Goal: Task Accomplishment & Management: Manage account settings

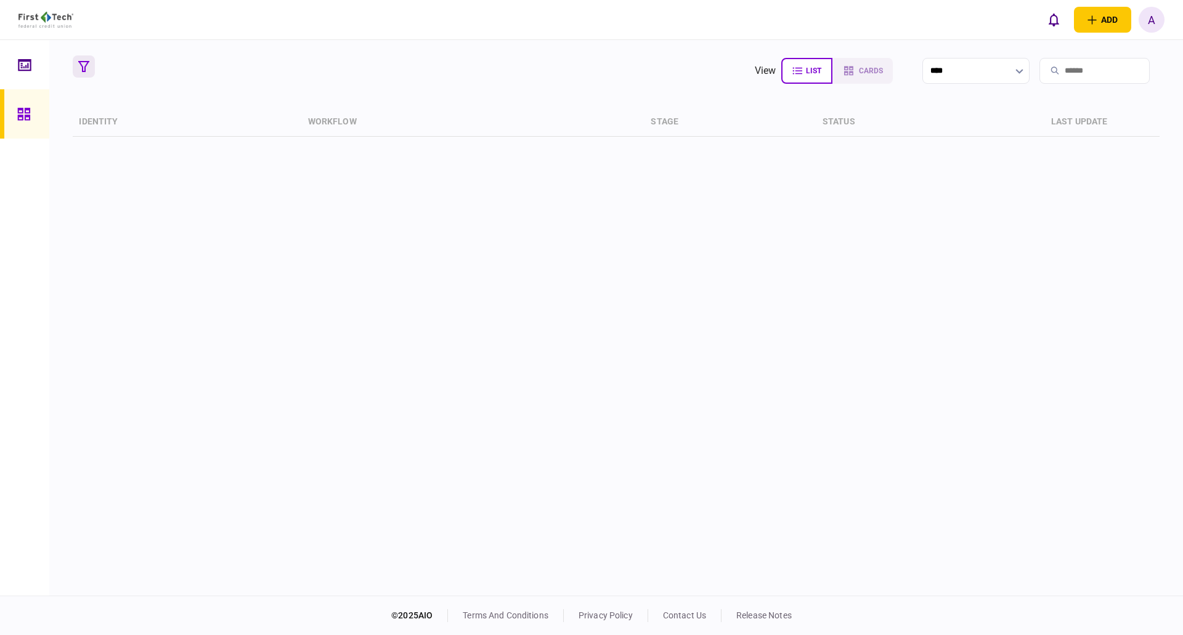
click at [81, 63] on icon "button" at bounding box center [83, 66] width 11 height 11
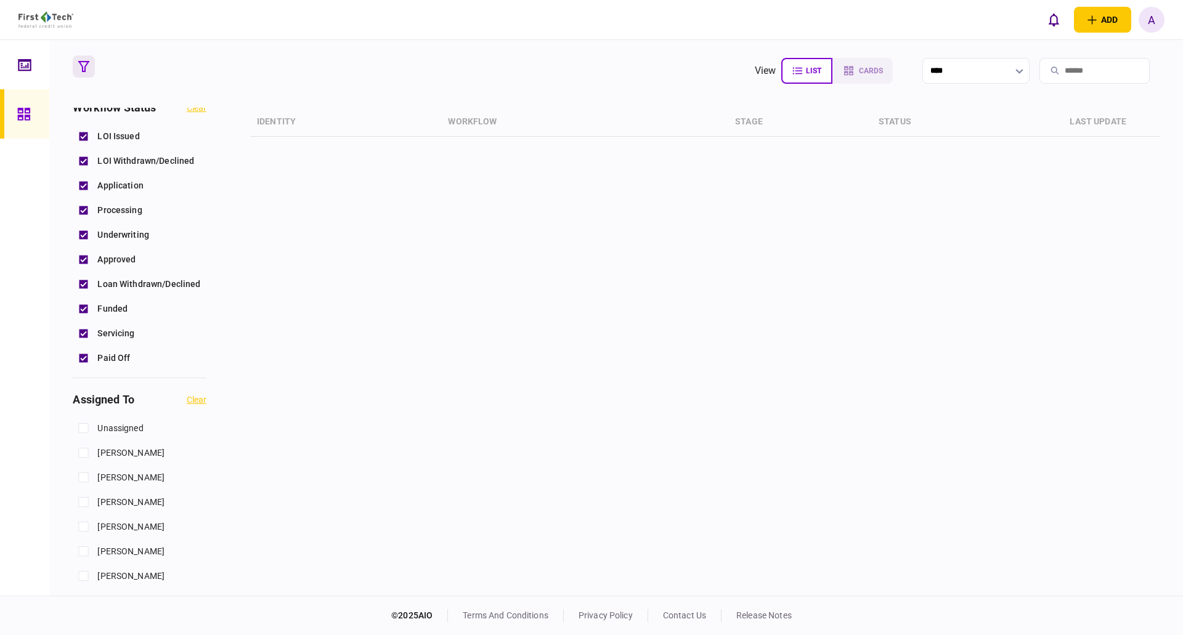
scroll to position [370, 0]
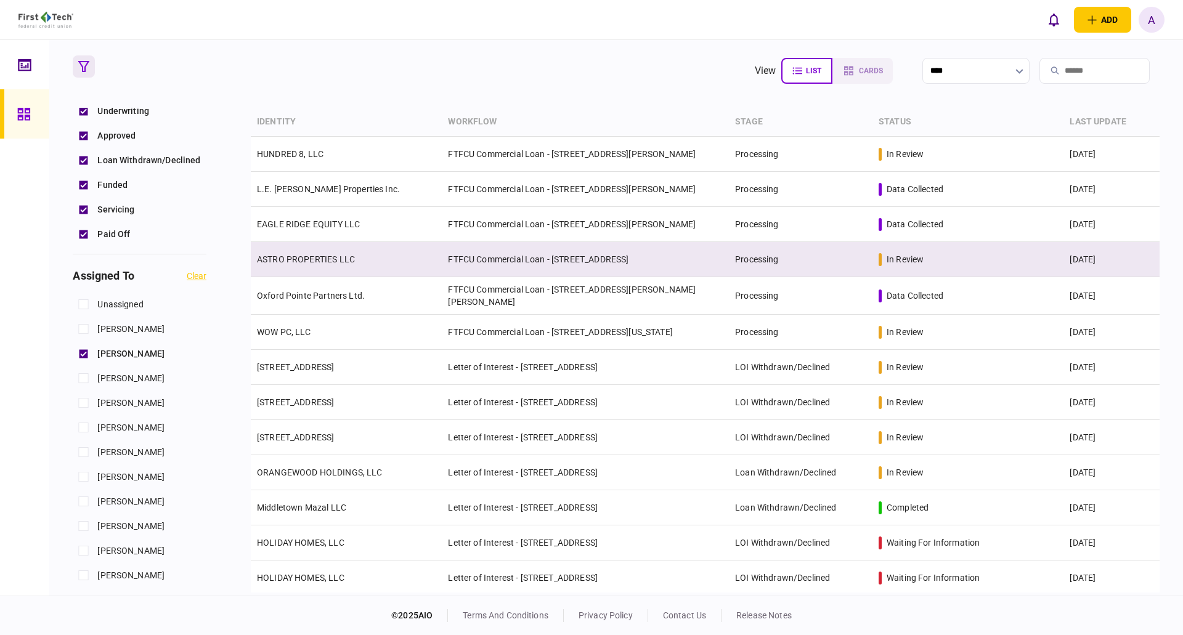
click at [304, 258] on link "ASTRO PROPERTIES LLC" at bounding box center [306, 259] width 98 height 10
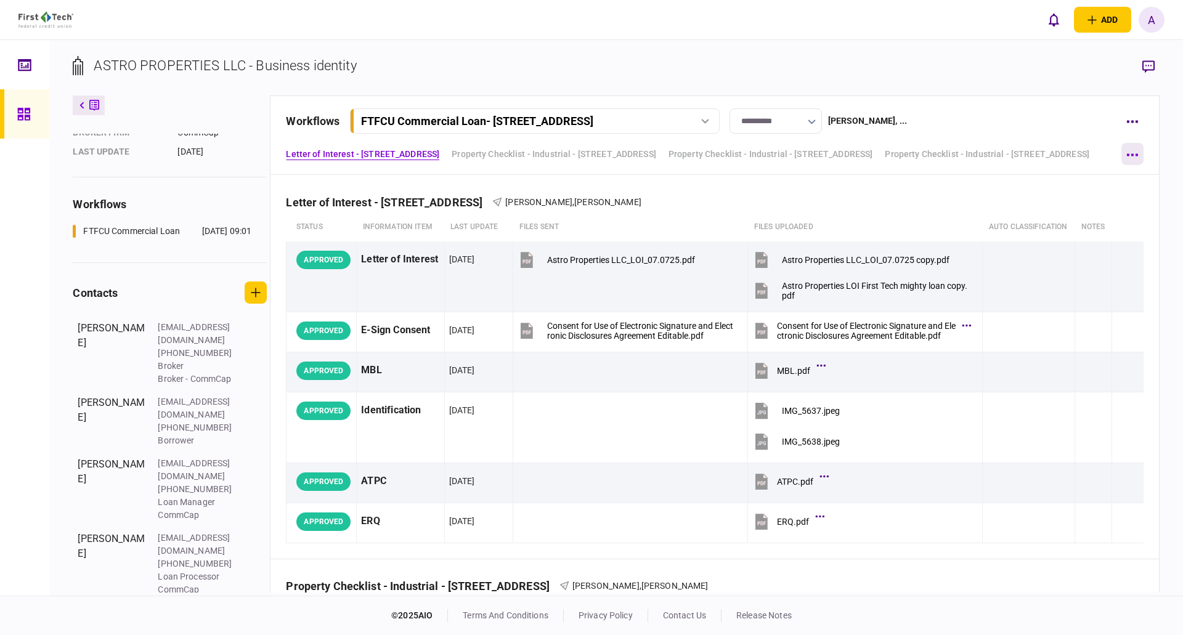
click at [1133, 151] on button "button" at bounding box center [1132, 154] width 22 height 22
click at [1133, 123] on div at bounding box center [591, 317] width 1183 height 635
click at [1132, 123] on icon "button" at bounding box center [1132, 122] width 11 height 2
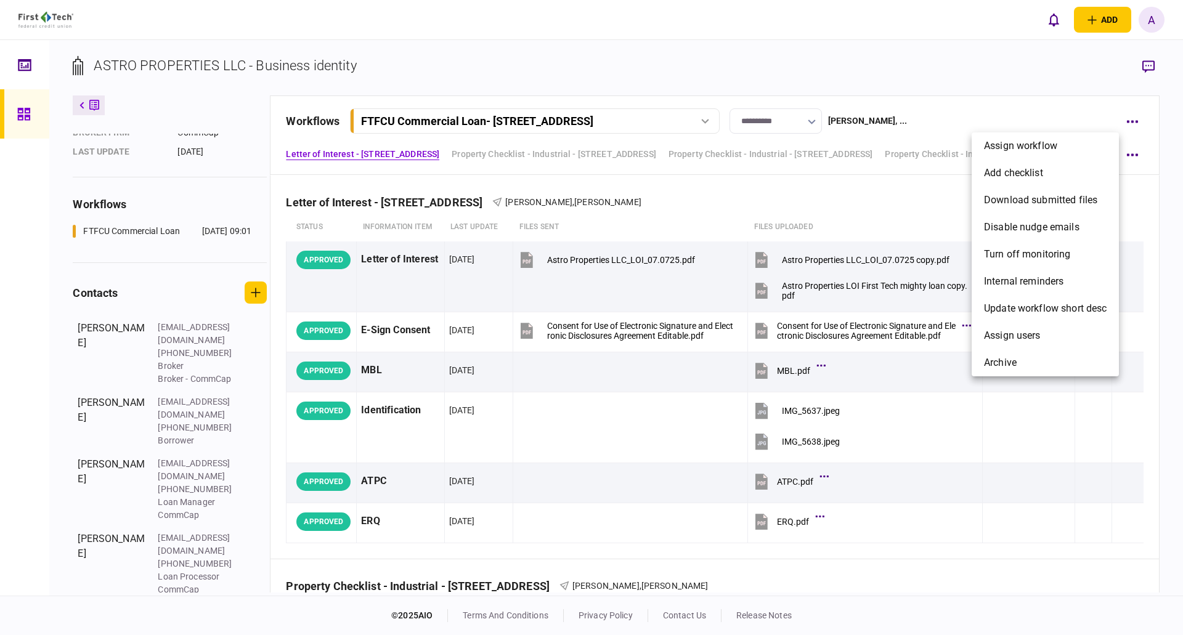
click at [1148, 475] on div at bounding box center [591, 317] width 1183 height 635
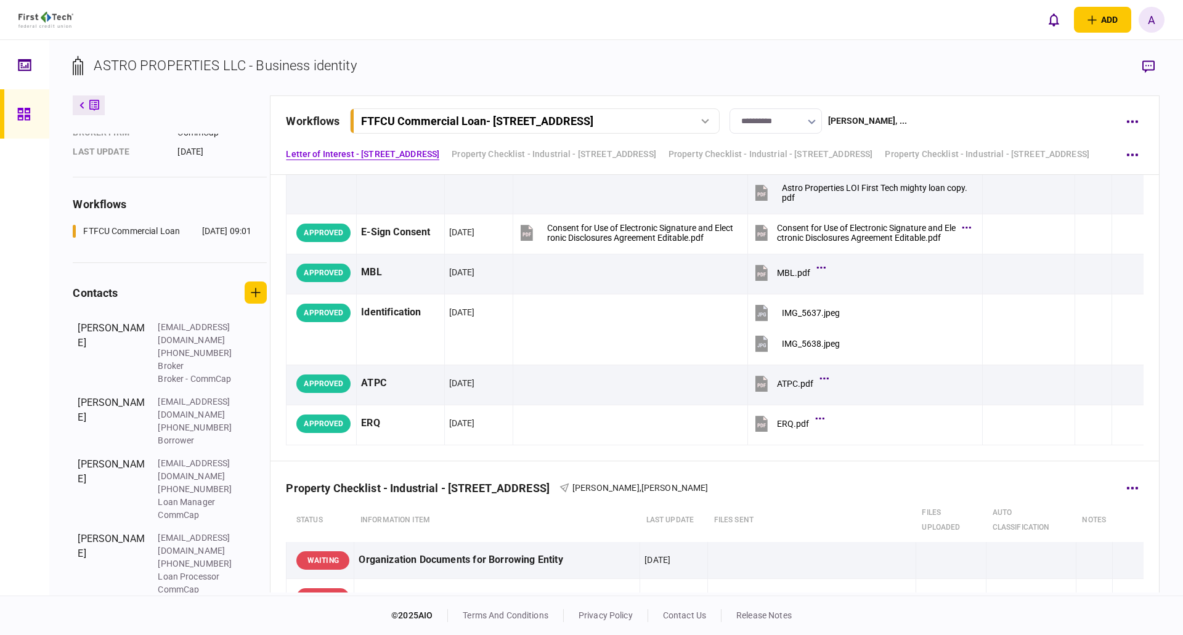
scroll to position [308, 0]
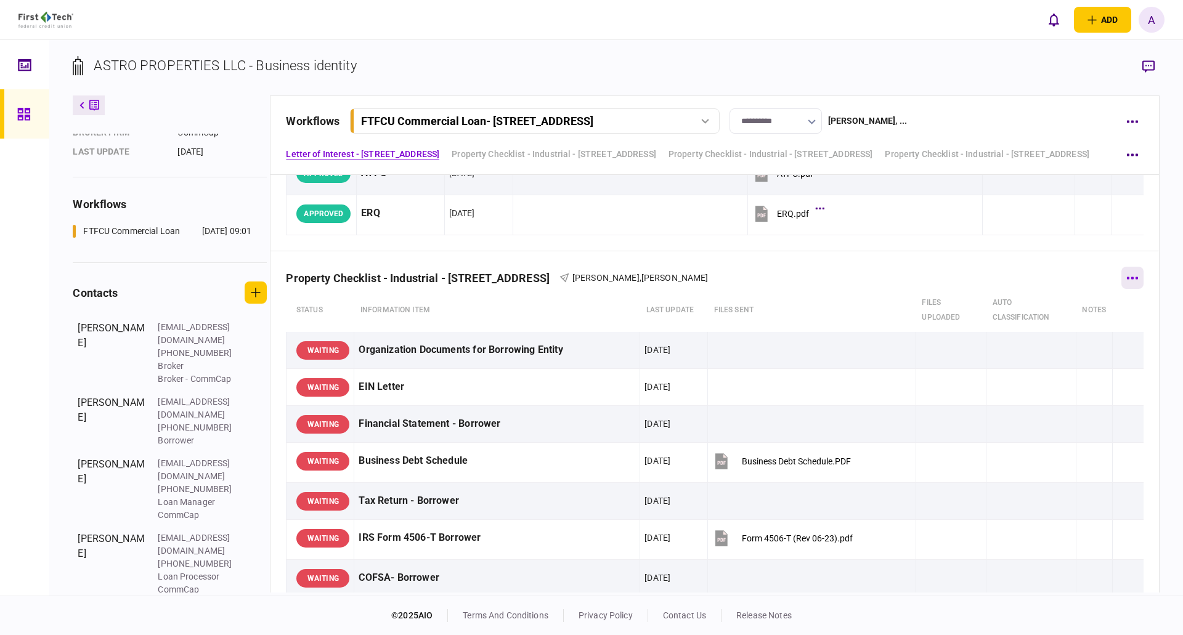
click at [1127, 278] on icon "button" at bounding box center [1132, 278] width 11 height 2
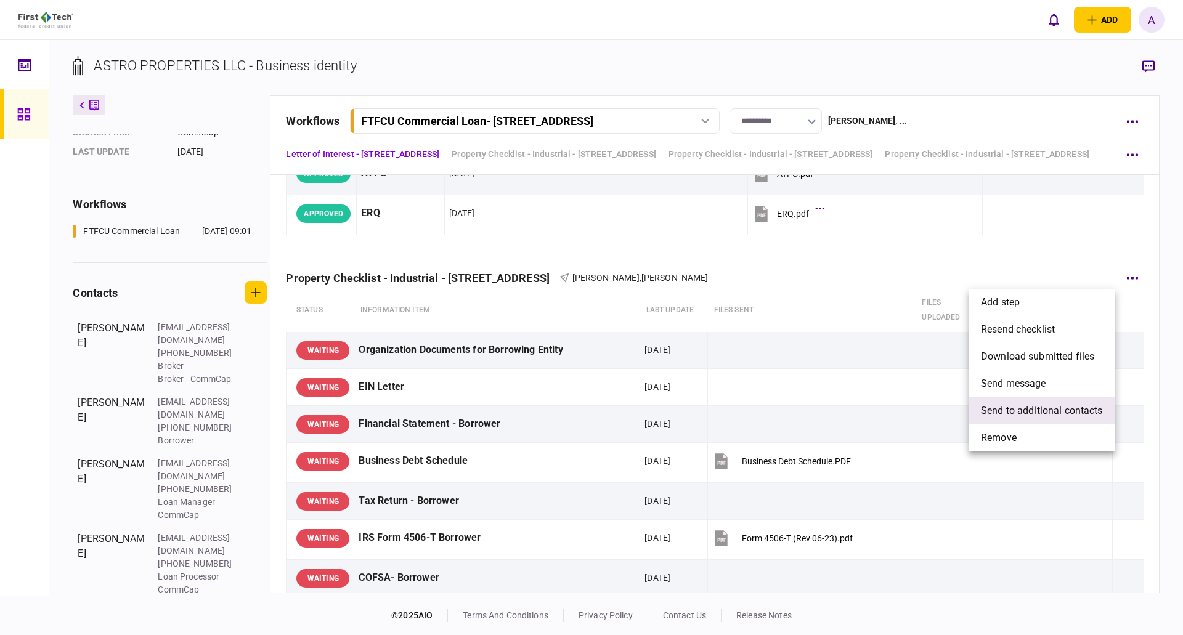
click at [1045, 416] on span "send to additional contacts" at bounding box center [1042, 411] width 122 height 15
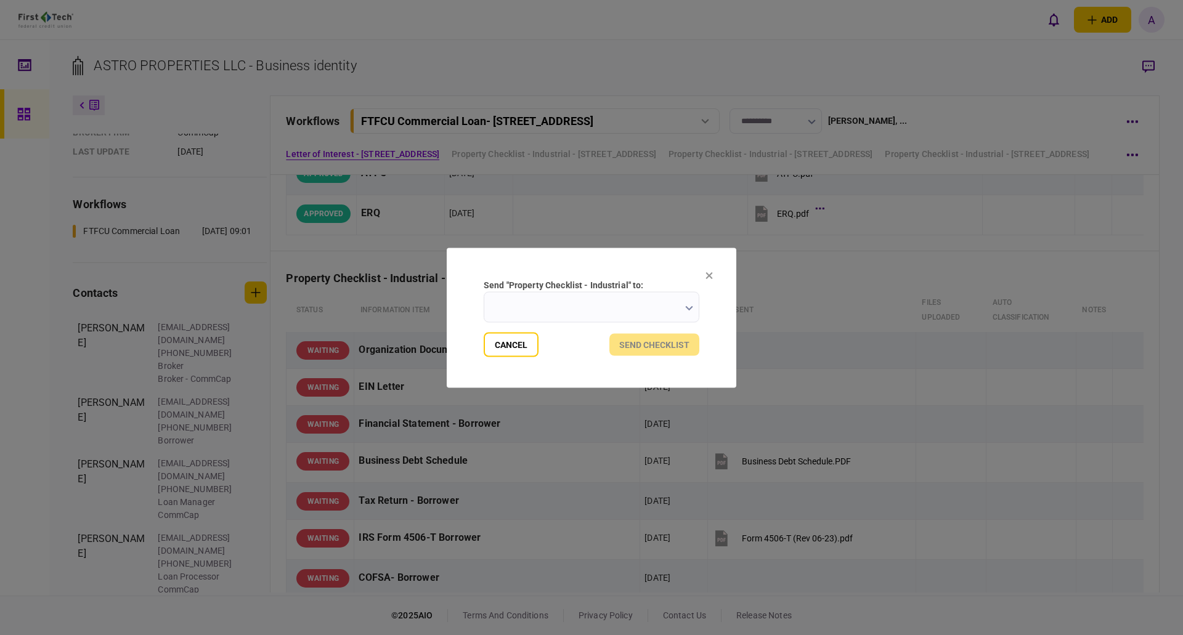
click at [689, 309] on icon "button" at bounding box center [688, 308] width 7 height 5
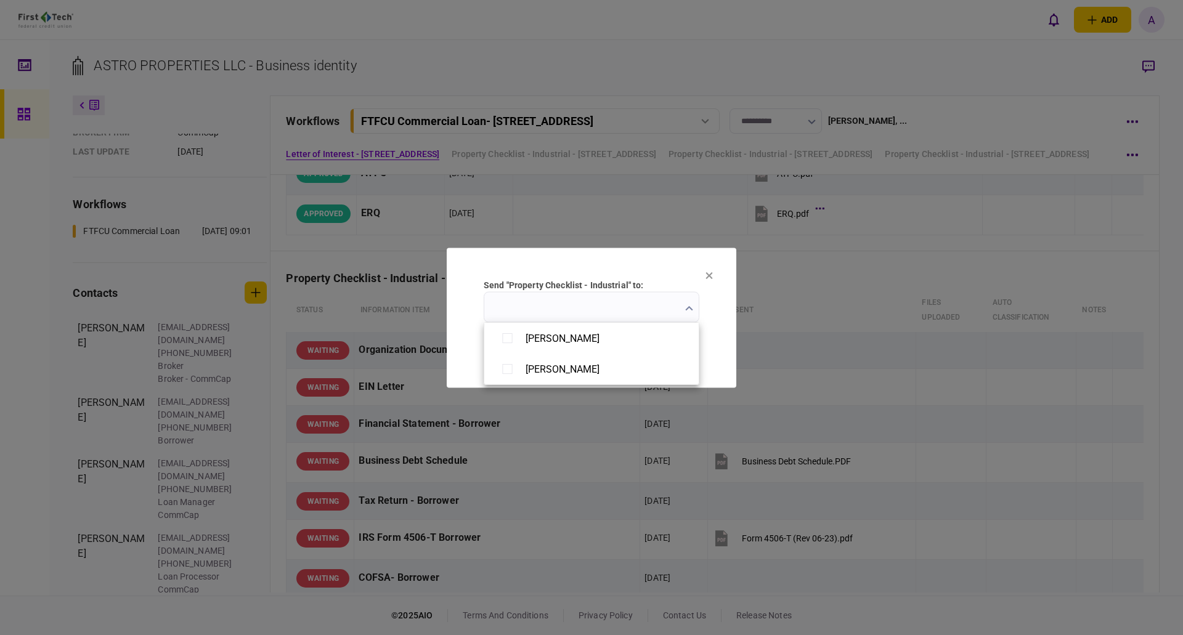
click at [689, 269] on div at bounding box center [591, 317] width 1183 height 635
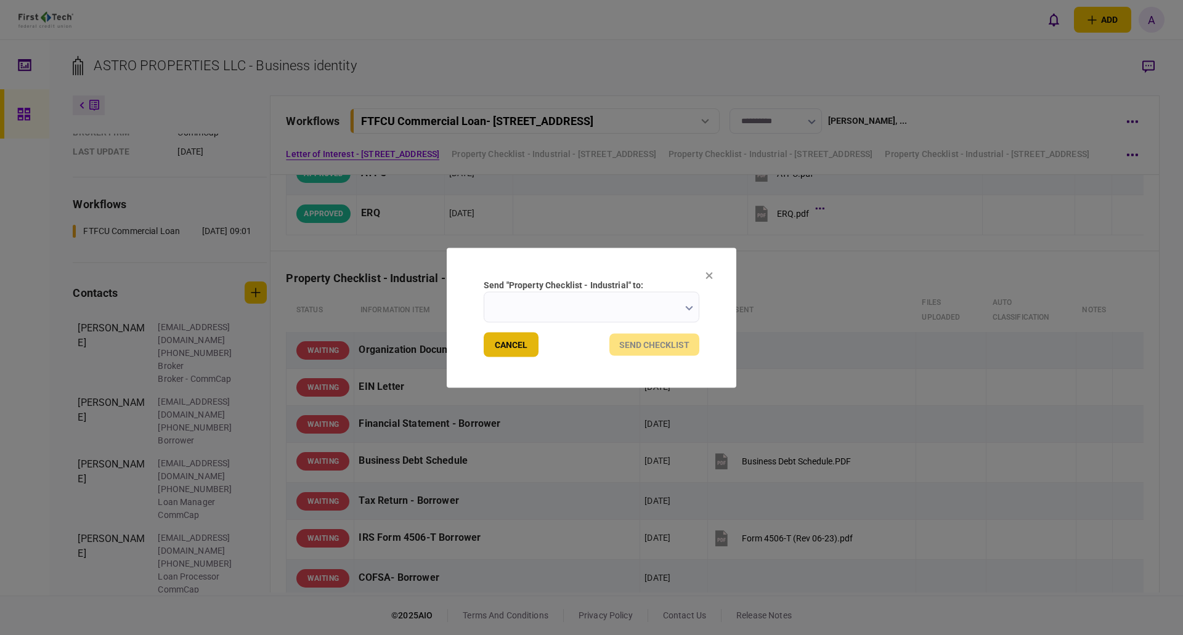
click at [518, 341] on button "Cancel" at bounding box center [511, 344] width 55 height 25
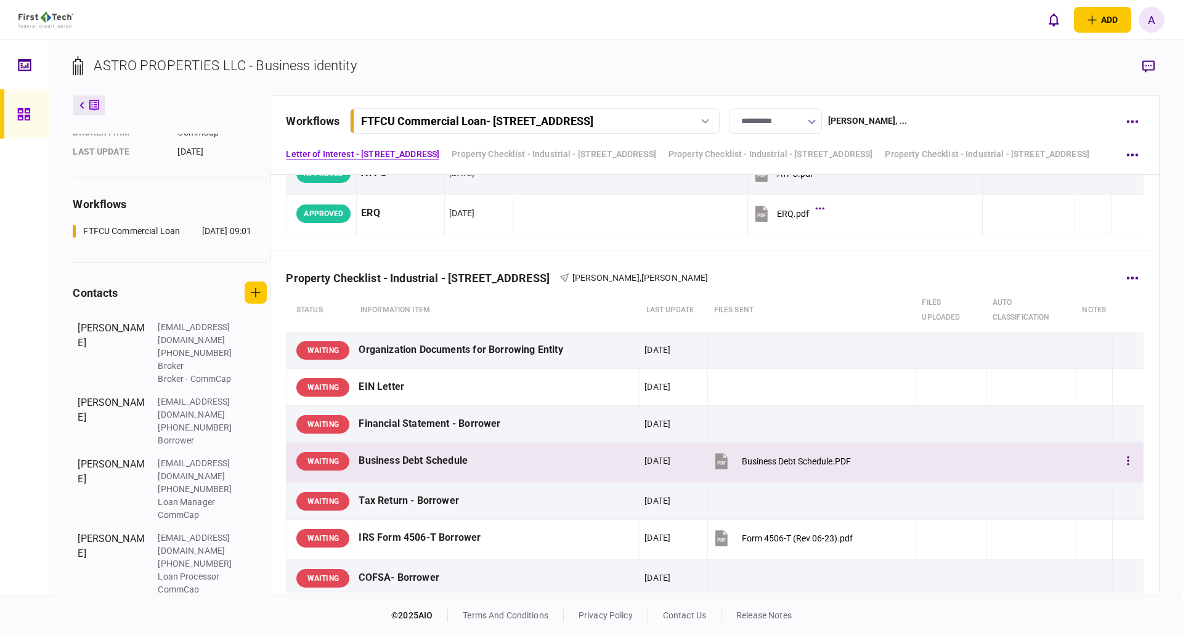
scroll to position [0, 0]
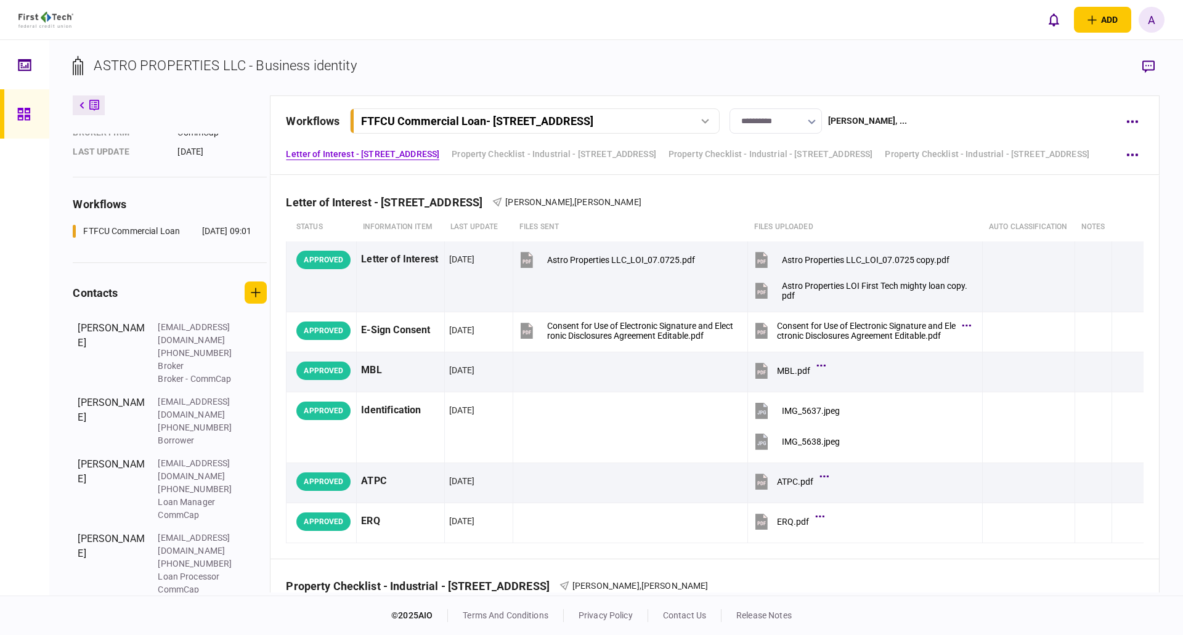
drag, startPoint x: 27, startPoint y: 113, endPoint x: 45, endPoint y: 131, distance: 25.3
click at [27, 113] on icon at bounding box center [24, 114] width 14 height 14
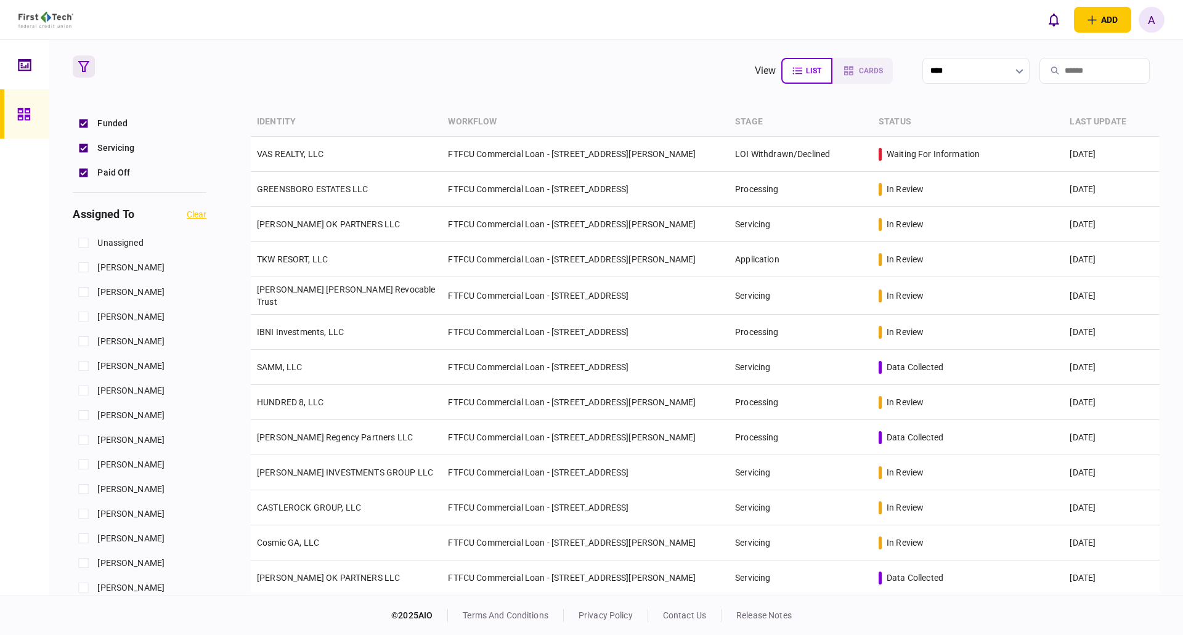
click at [1059, 70] on input "search" at bounding box center [1094, 71] width 110 height 26
type input "*"
type input "***"
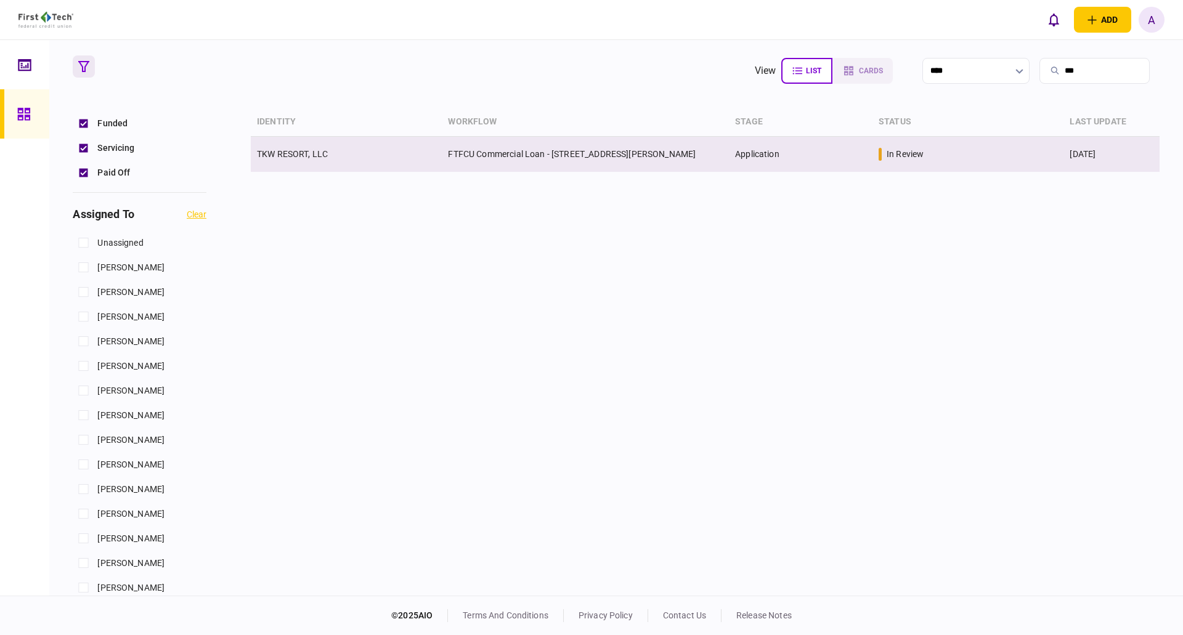
click at [301, 156] on link "TKW RESORT, LLC" at bounding box center [292, 154] width 71 height 10
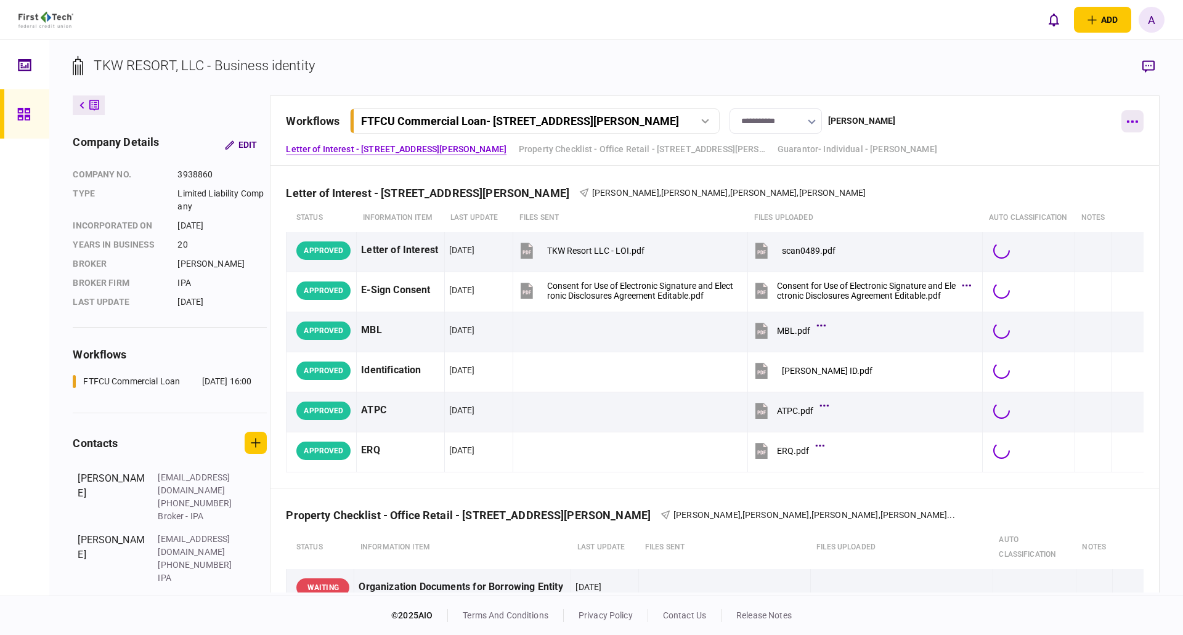
click at [1139, 122] on button "button" at bounding box center [1132, 121] width 22 height 22
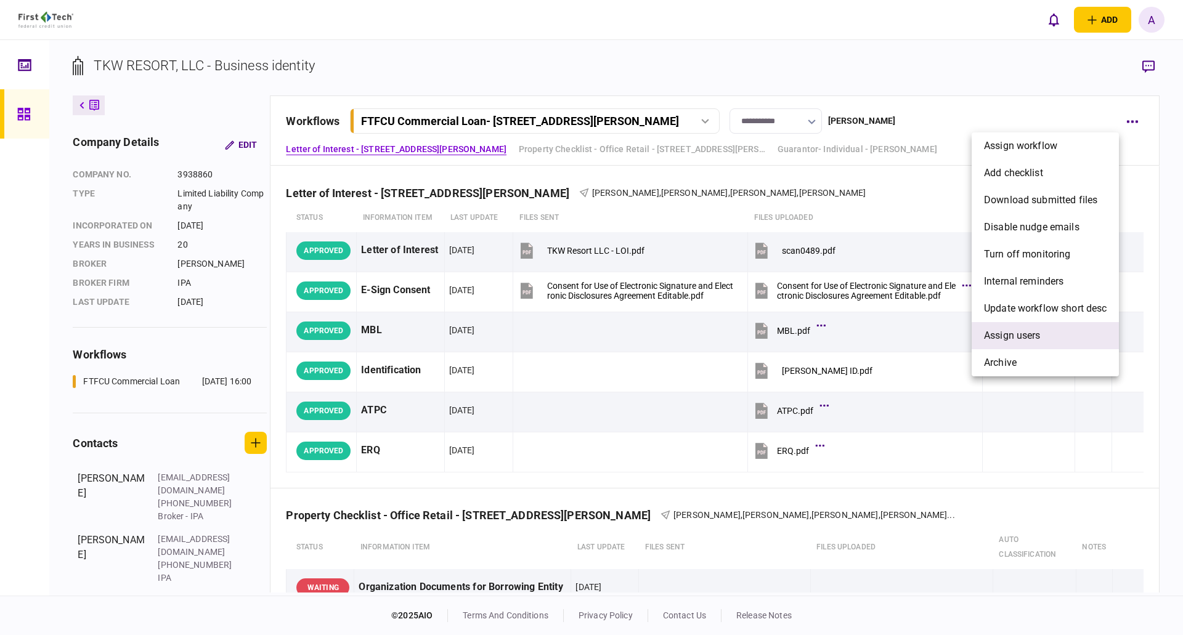
click at [1022, 338] on span "Assign users" at bounding box center [1012, 335] width 57 height 15
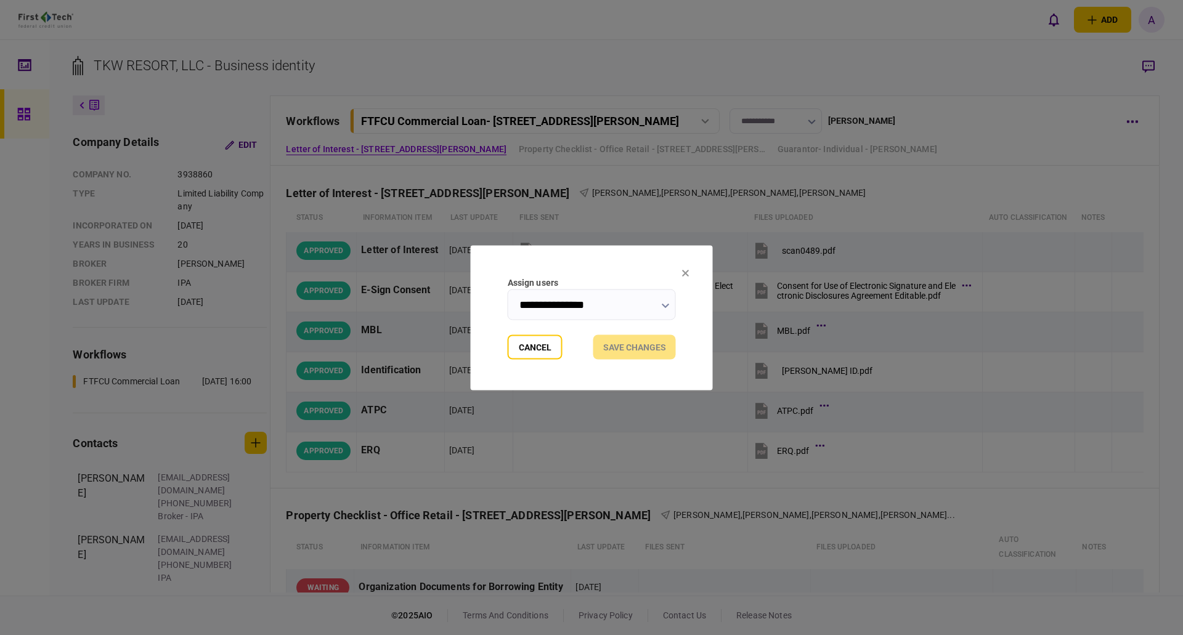
click at [665, 306] on icon "button" at bounding box center [665, 305] width 7 height 5
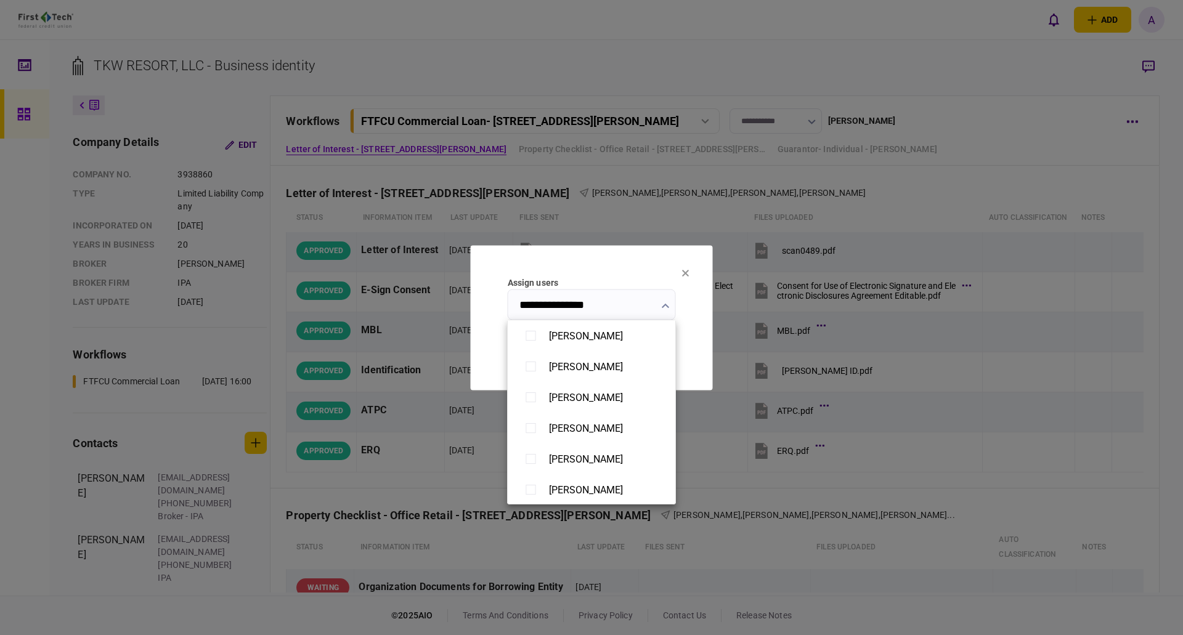
scroll to position [554, 0]
type input "**********"
click at [696, 344] on div at bounding box center [591, 317] width 1183 height 635
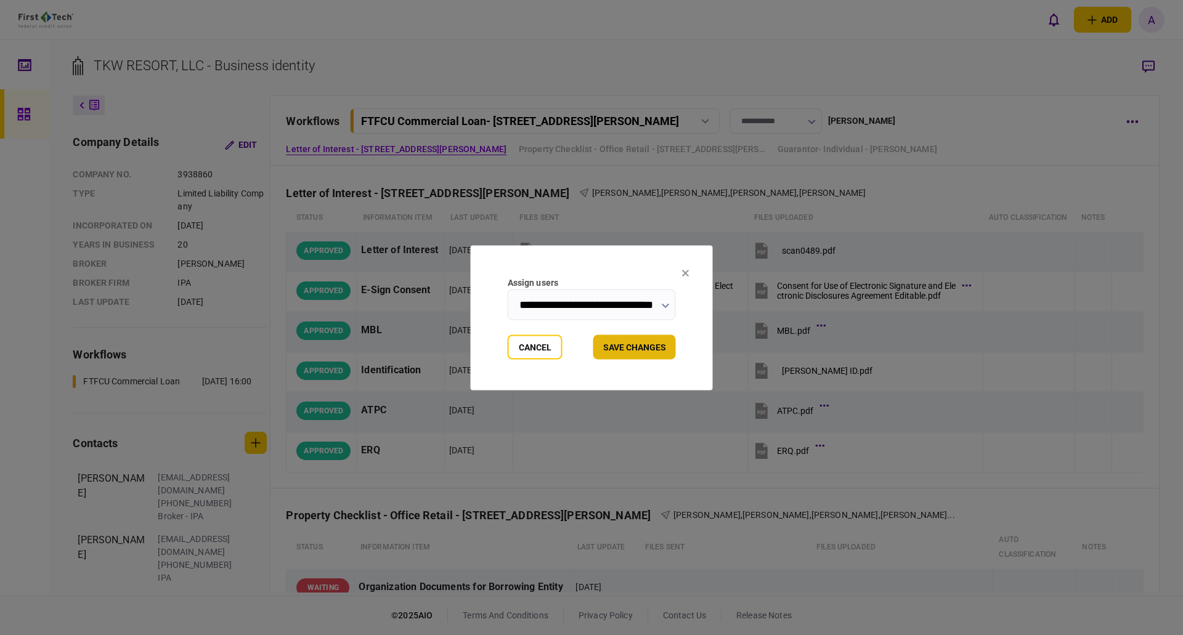
click at [641, 347] on button "Save changes" at bounding box center [634, 347] width 83 height 25
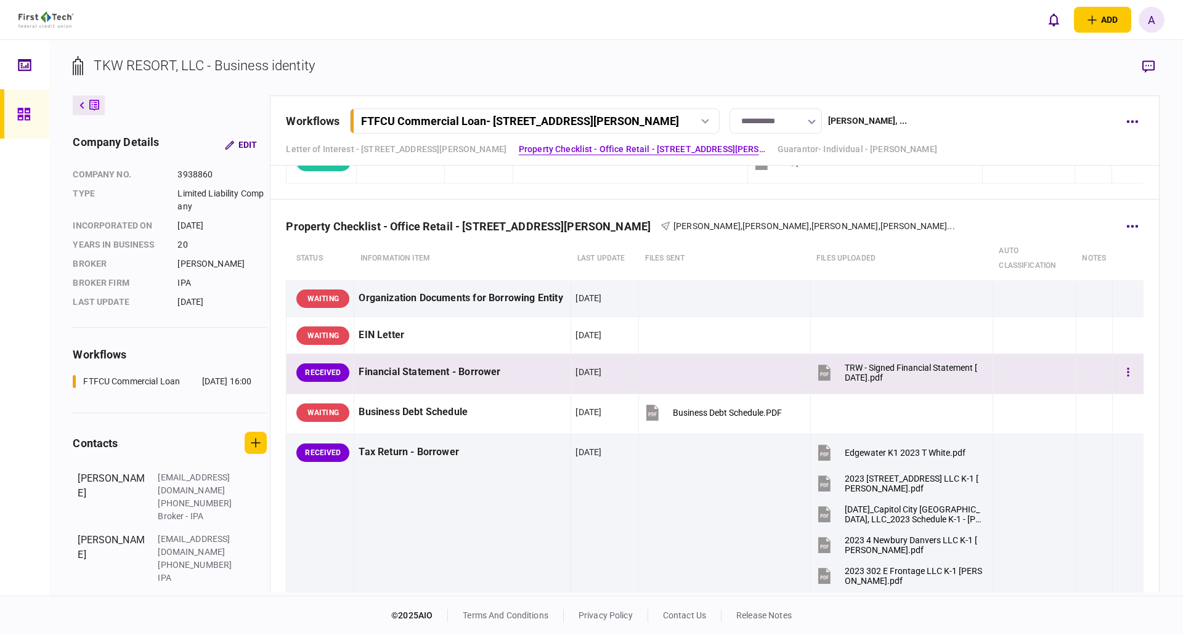
scroll to position [185, 0]
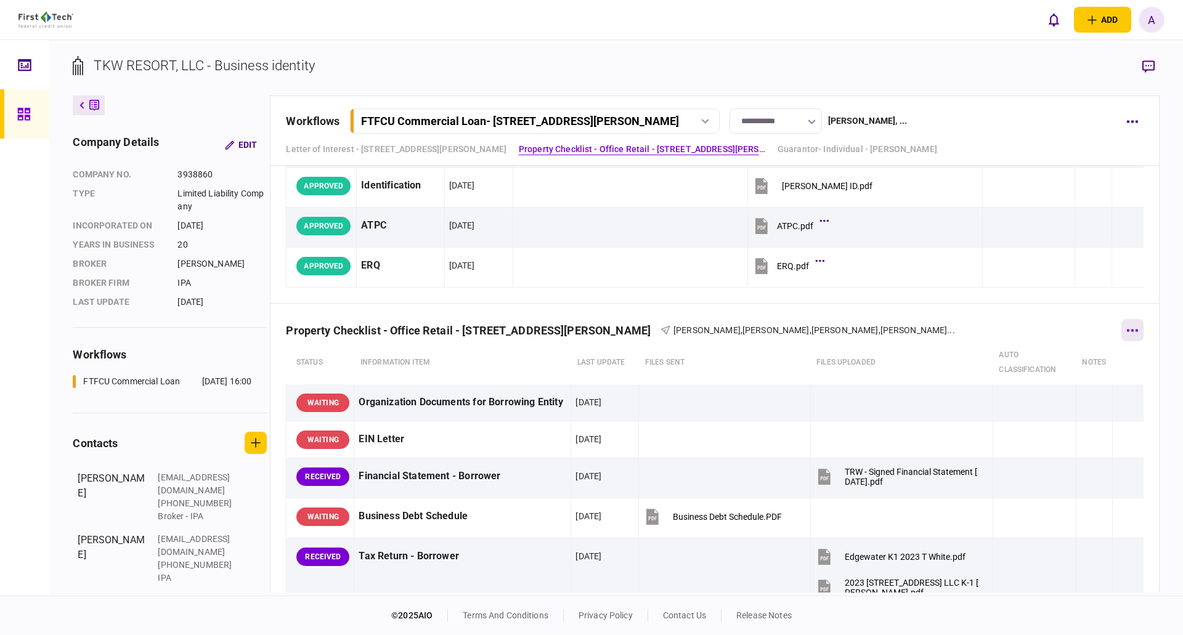
click at [1127, 332] on button "button" at bounding box center [1132, 330] width 22 height 22
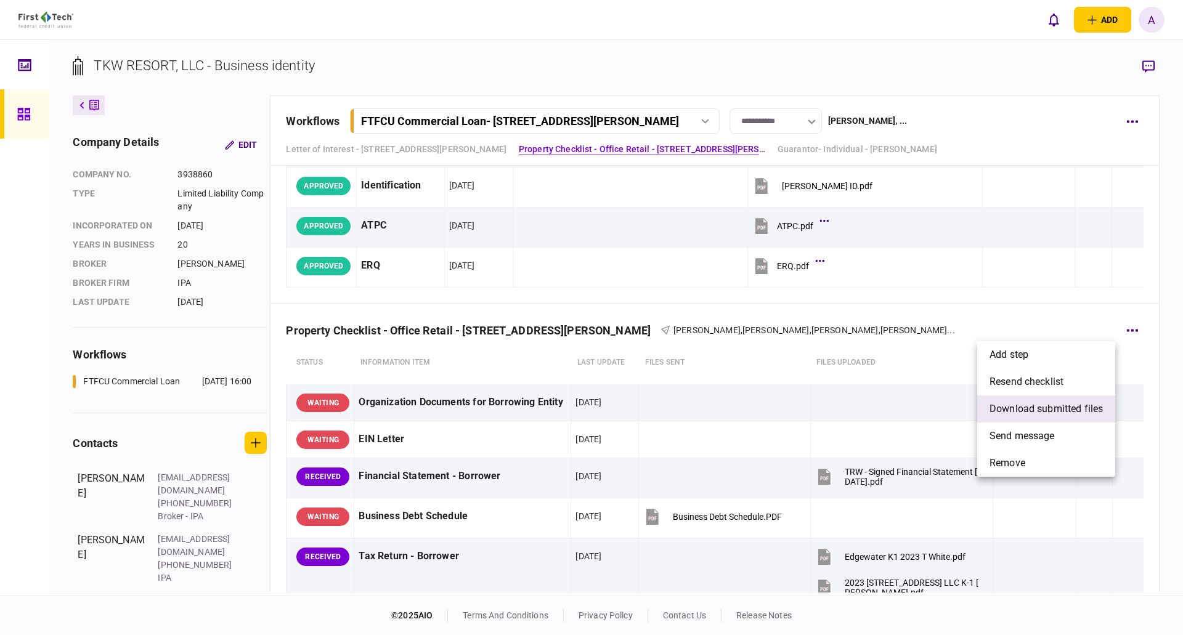
click at [1043, 413] on span "download submitted files" at bounding box center [1045, 409] width 113 height 15
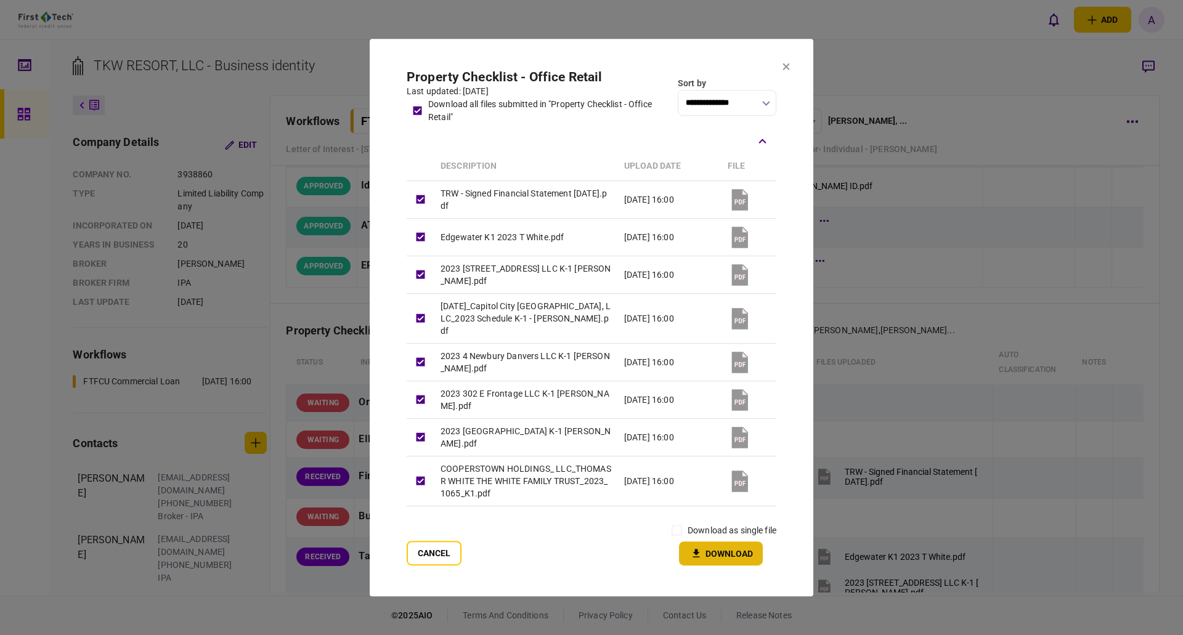
click at [726, 555] on button "Download" at bounding box center [721, 554] width 84 height 24
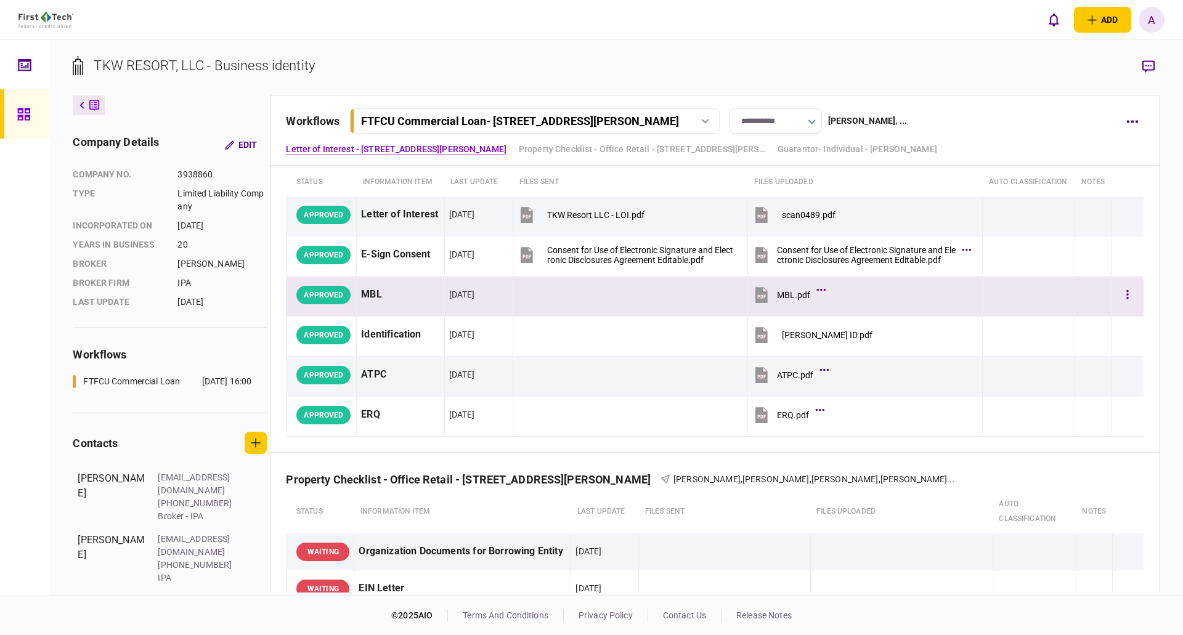
scroll to position [62, 0]
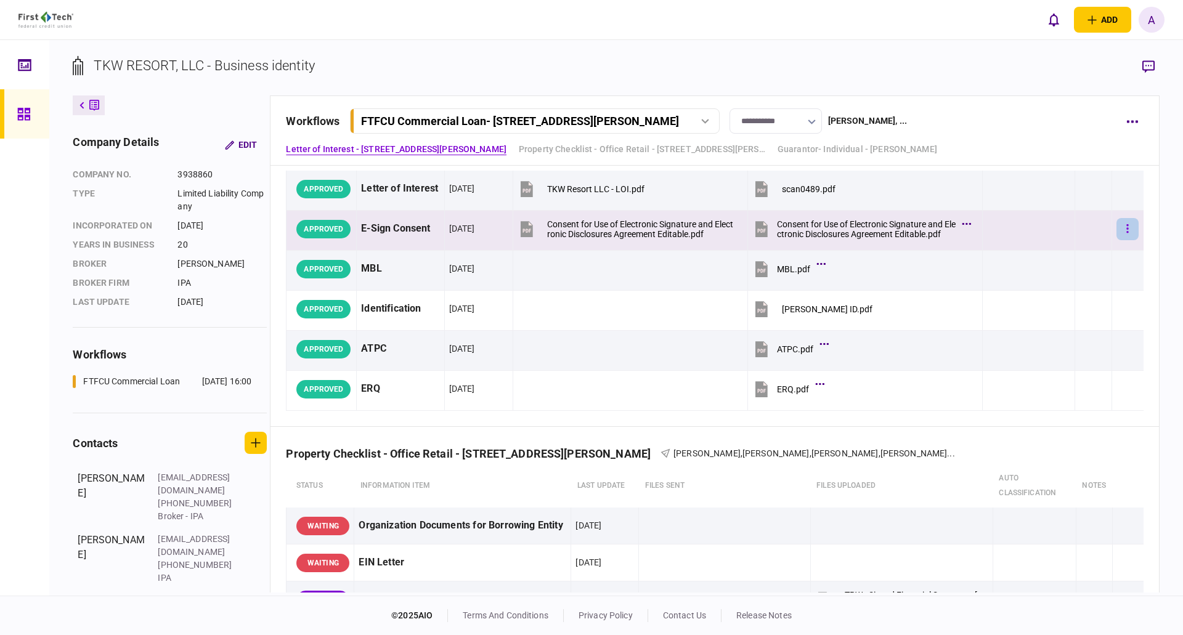
click at [1122, 229] on button "button" at bounding box center [1127, 229] width 22 height 22
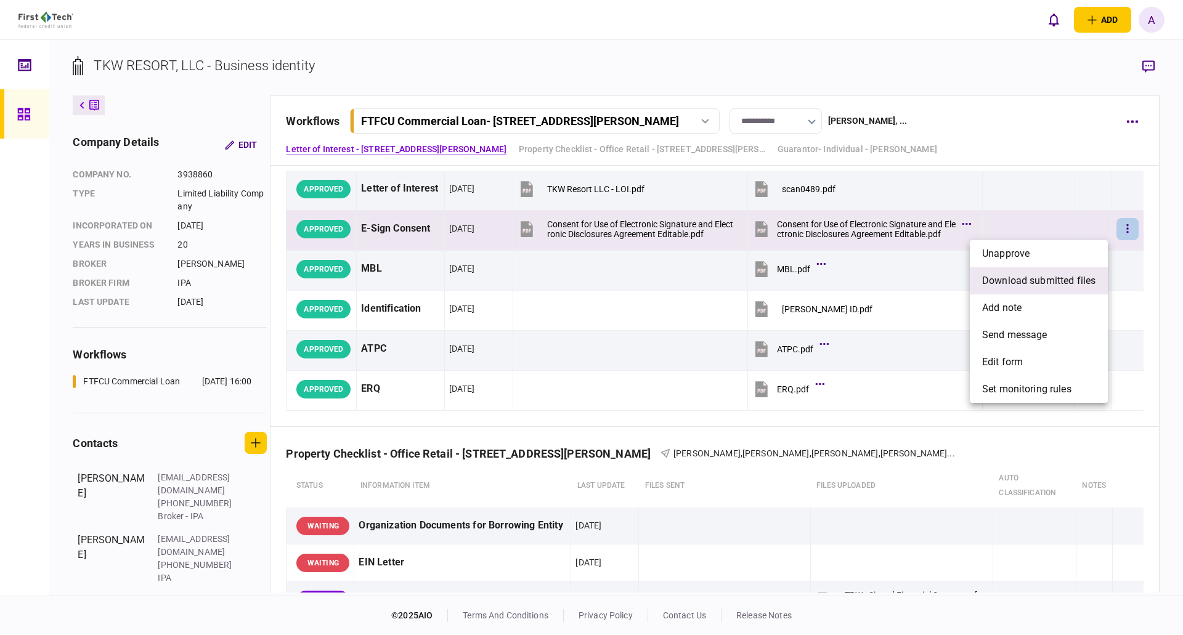
click at [1016, 281] on span "download submitted files" at bounding box center [1038, 281] width 113 height 15
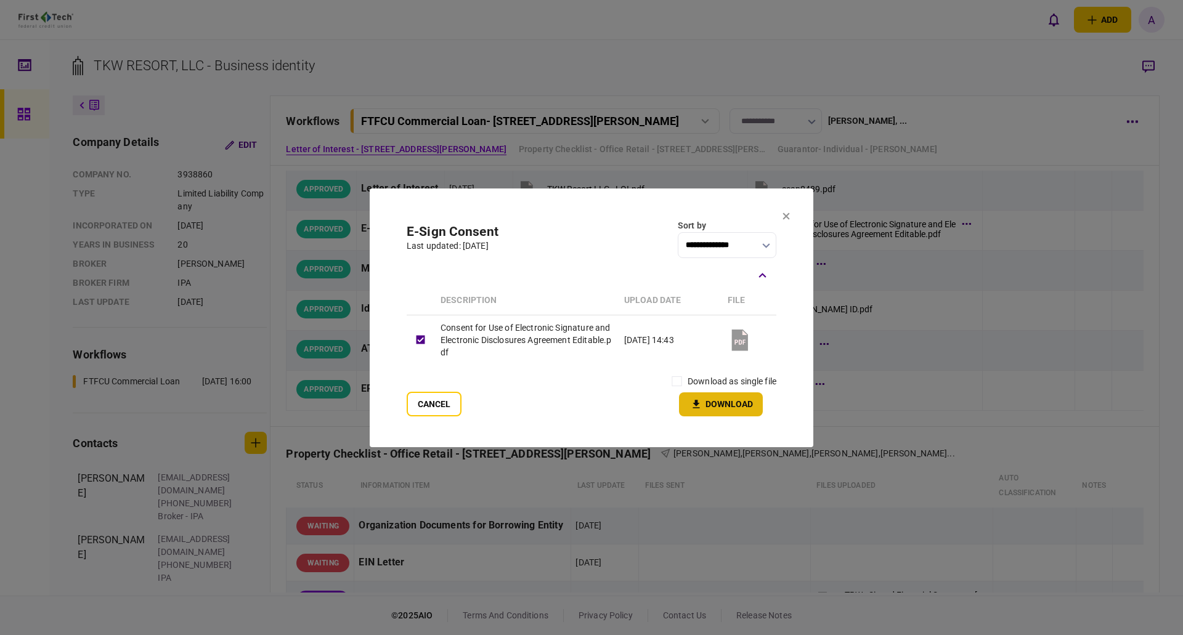
click at [722, 404] on button "Download" at bounding box center [721, 404] width 84 height 24
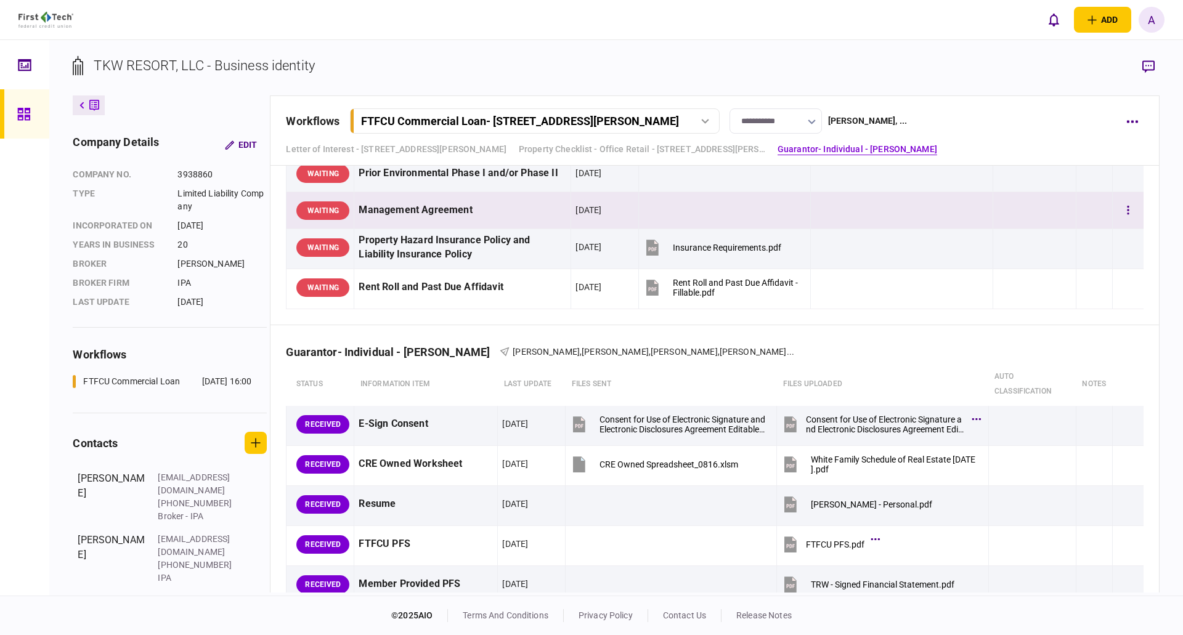
scroll to position [1294, 0]
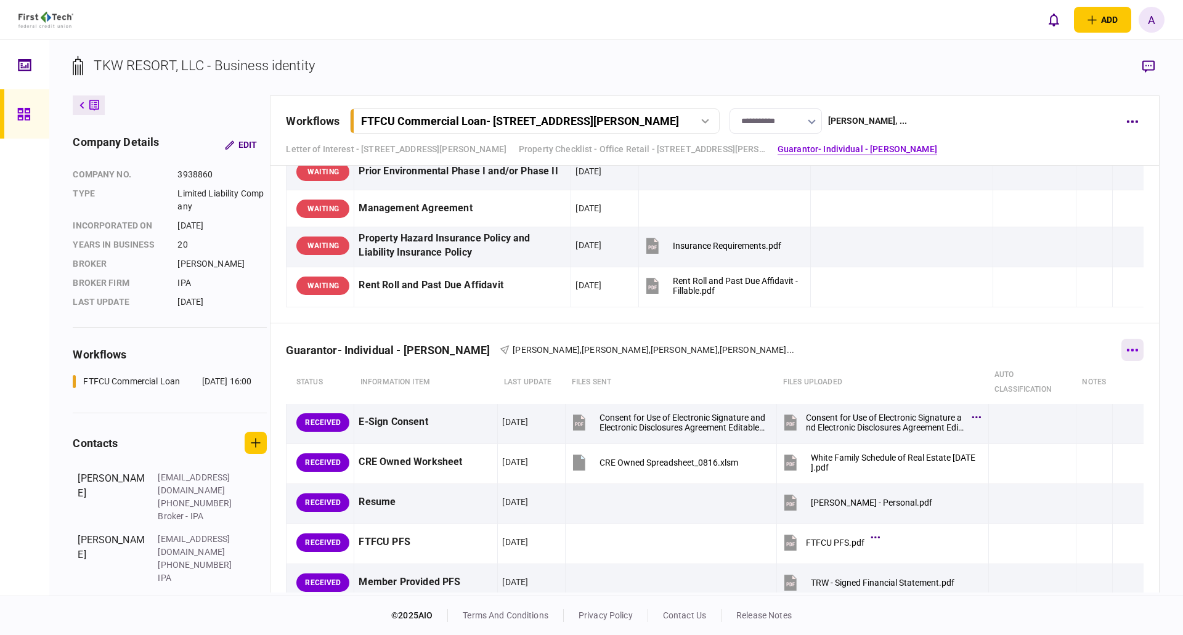
click at [1129, 352] on button "button" at bounding box center [1132, 350] width 22 height 22
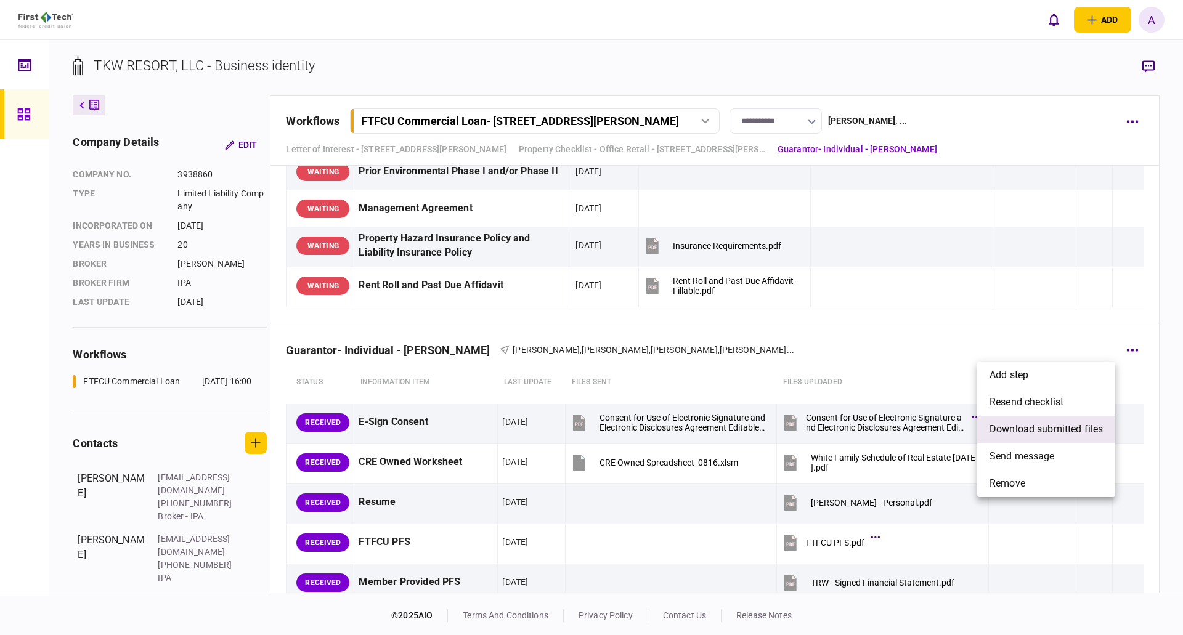
click at [1020, 426] on span "download submitted files" at bounding box center [1045, 429] width 113 height 15
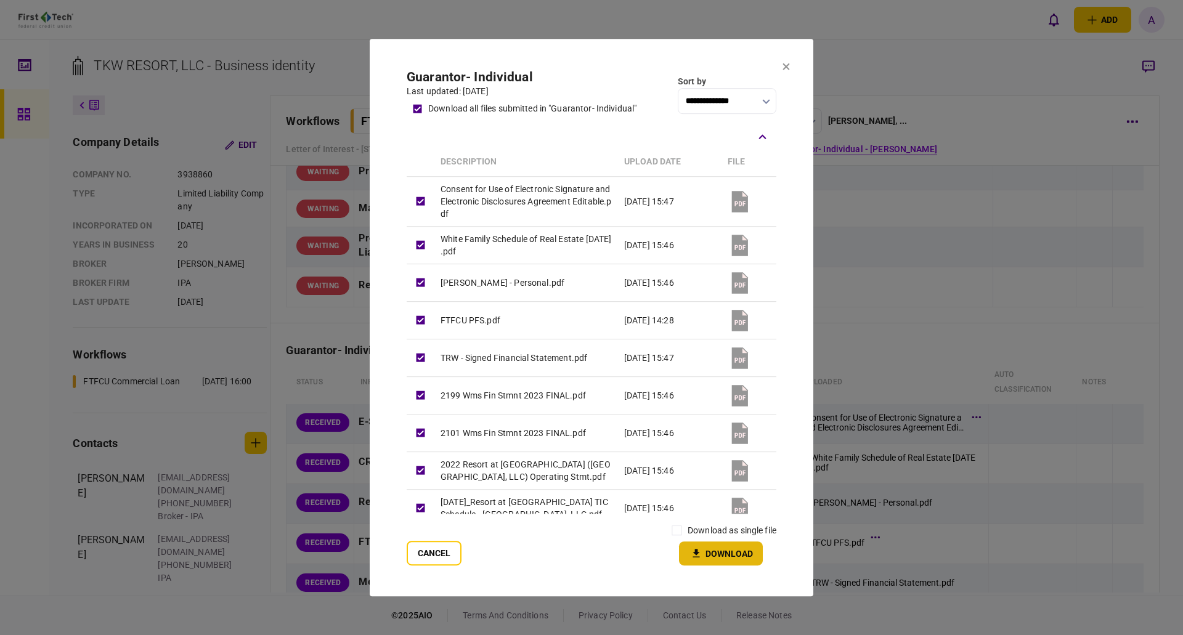
click at [719, 556] on button "Download" at bounding box center [721, 554] width 84 height 24
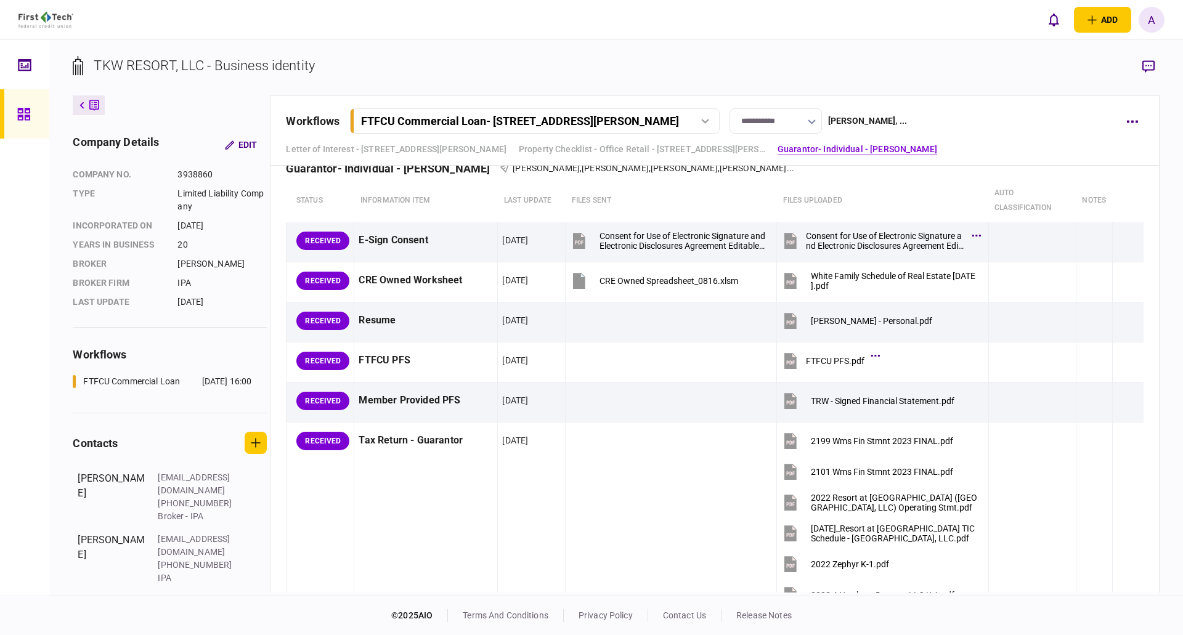
scroll to position [1479, 0]
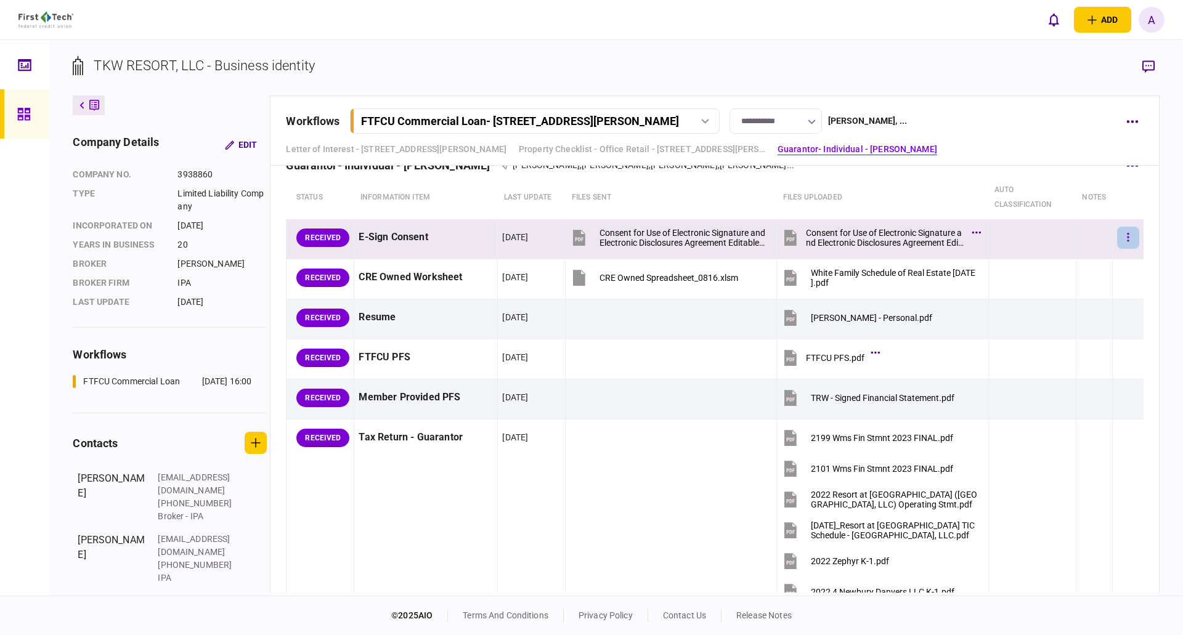
click at [1127, 237] on icon "button" at bounding box center [1128, 237] width 2 height 9
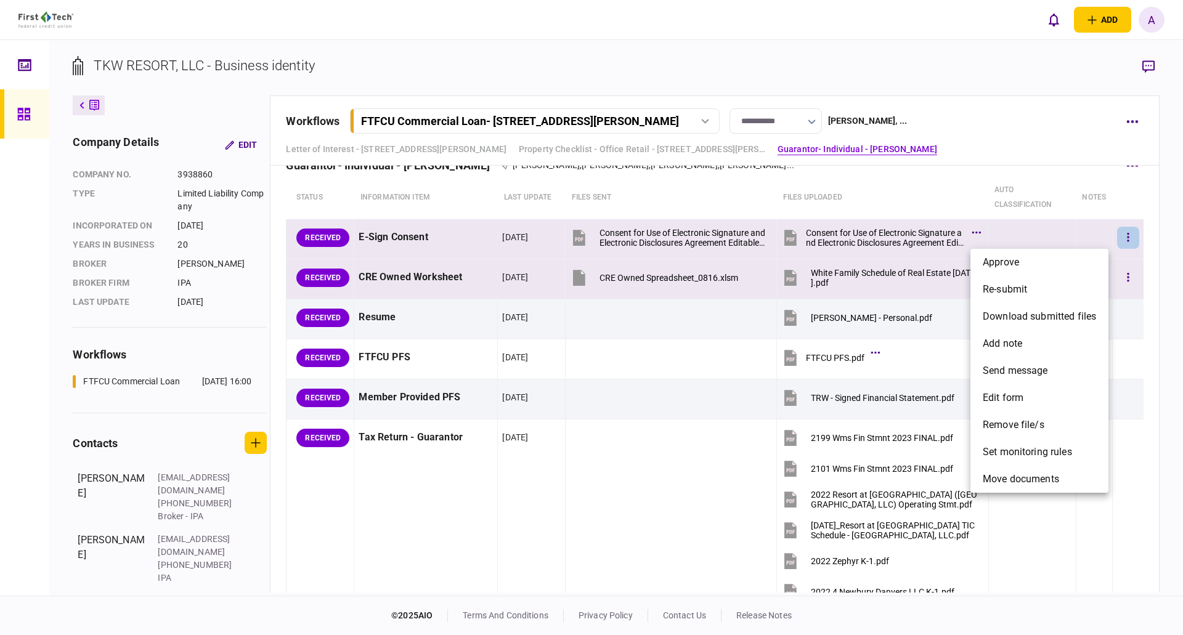
click at [1073, 259] on li "approve" at bounding box center [1039, 262] width 138 height 27
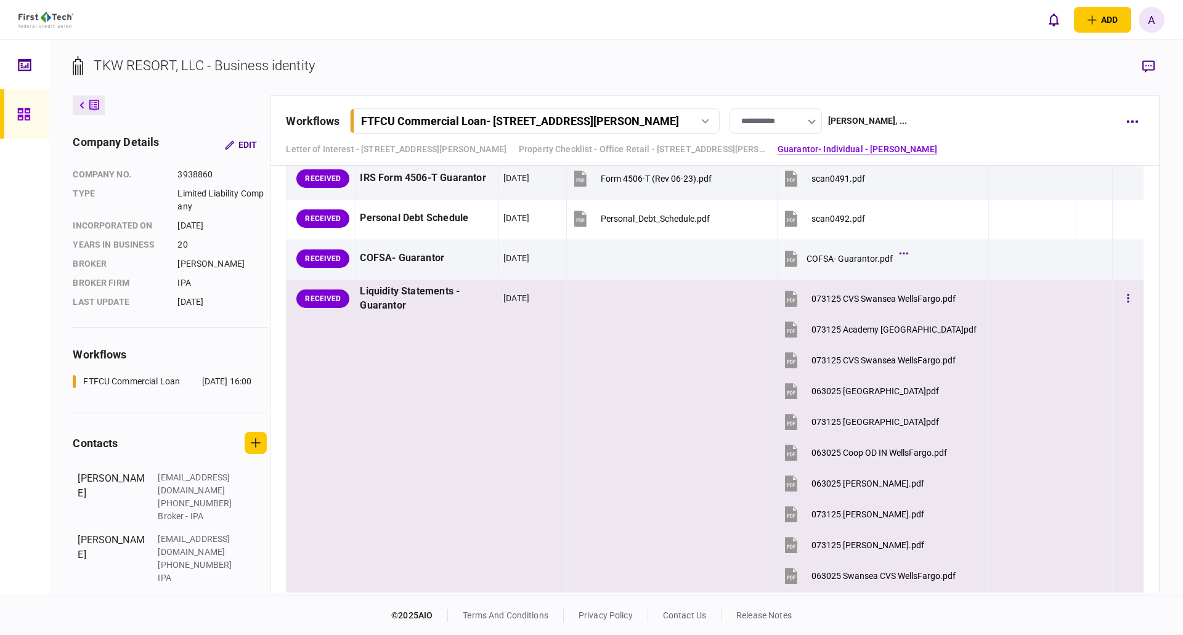
scroll to position [2711, 0]
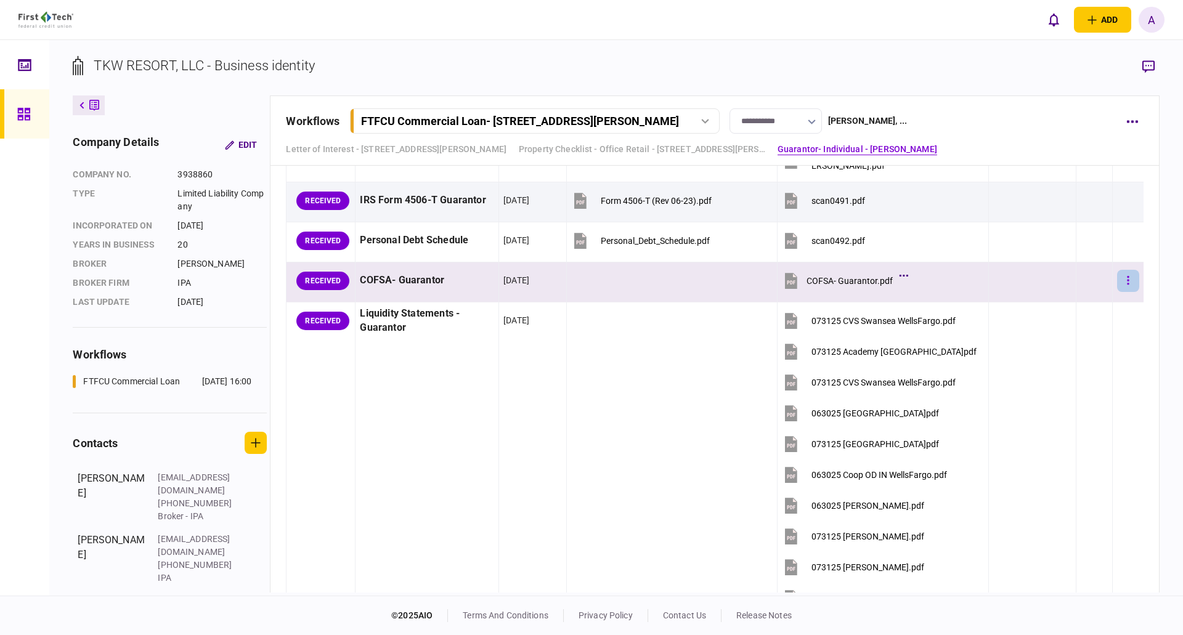
click at [1127, 283] on icon "button" at bounding box center [1128, 281] width 2 height 12
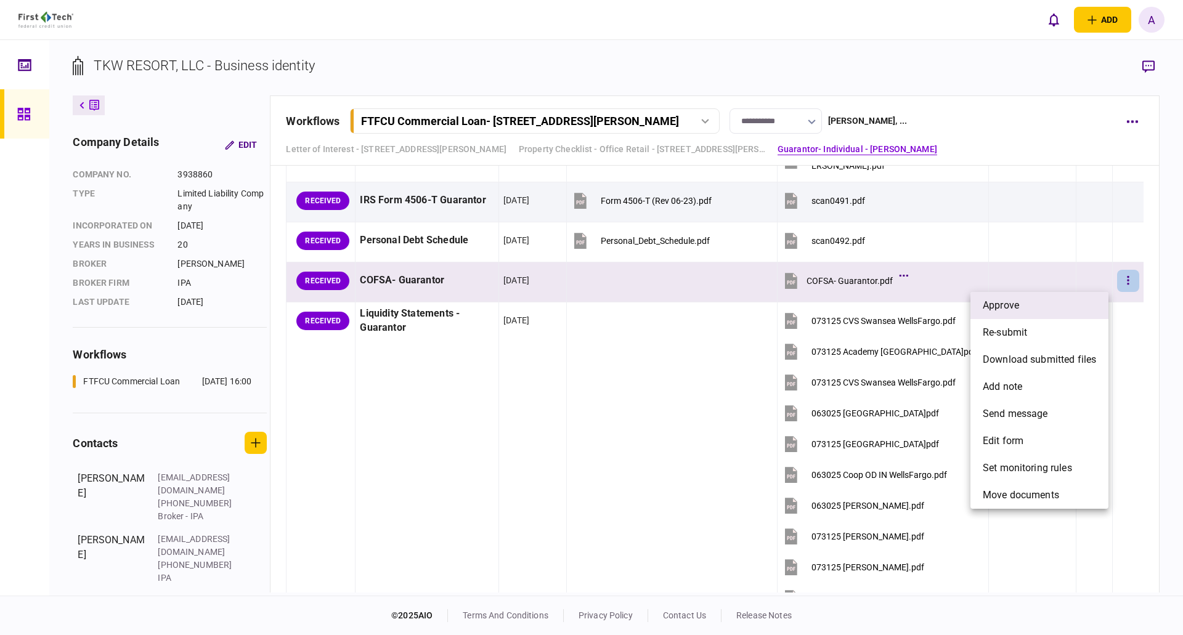
click at [1043, 305] on li "approve" at bounding box center [1039, 305] width 138 height 27
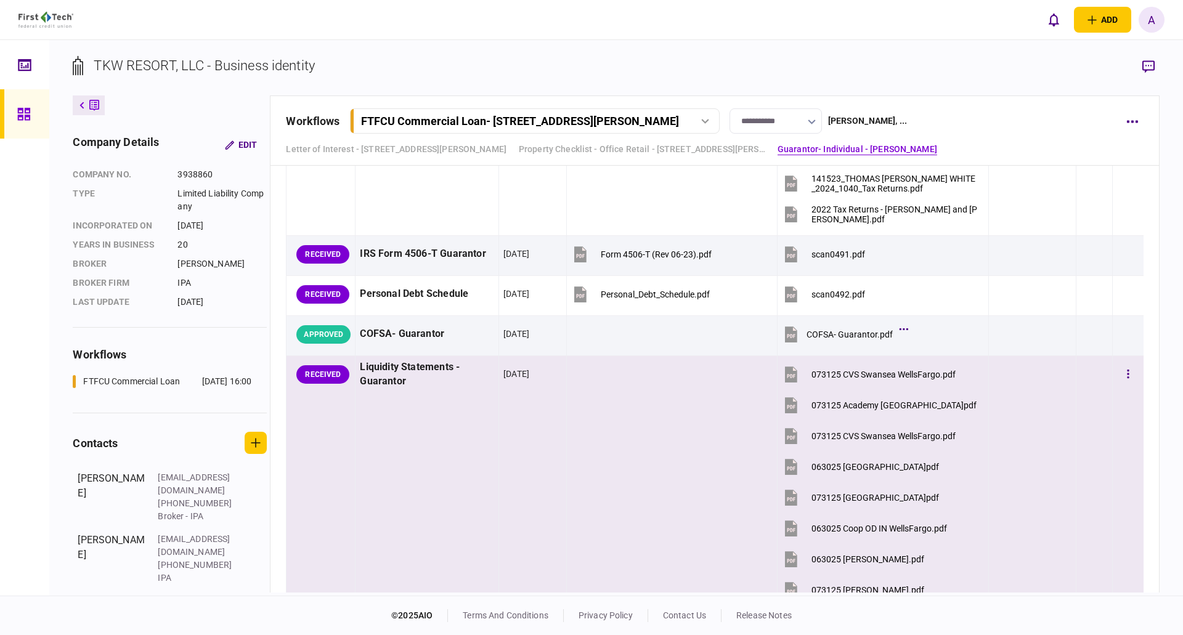
scroll to position [2587, 0]
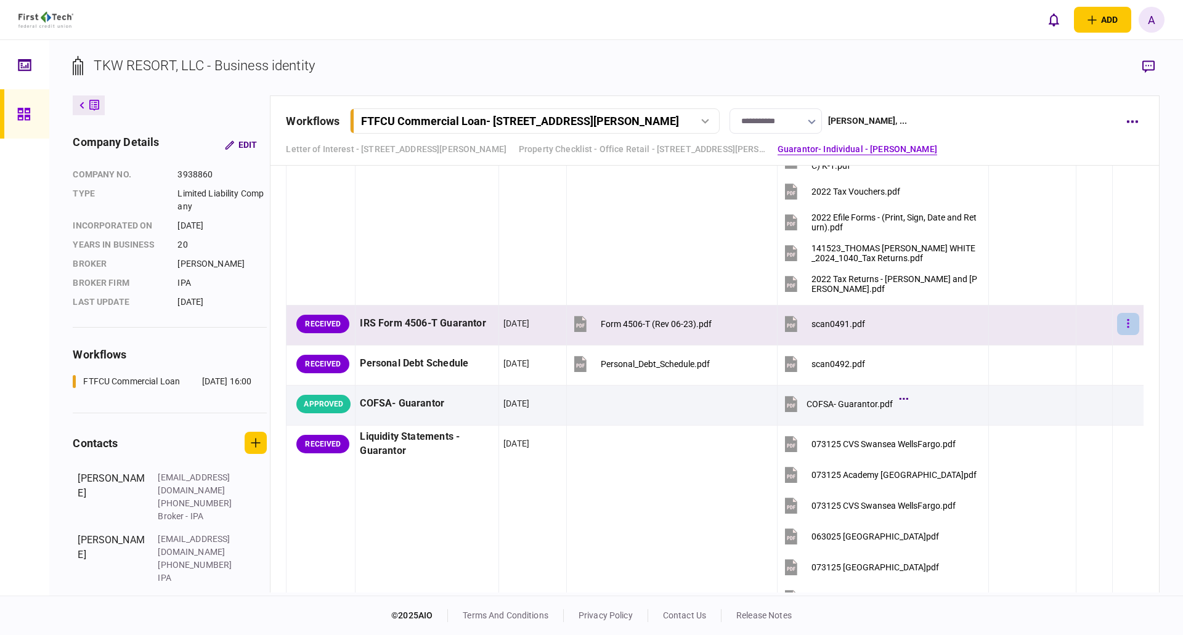
click at [1127, 326] on icon "button" at bounding box center [1128, 324] width 2 height 12
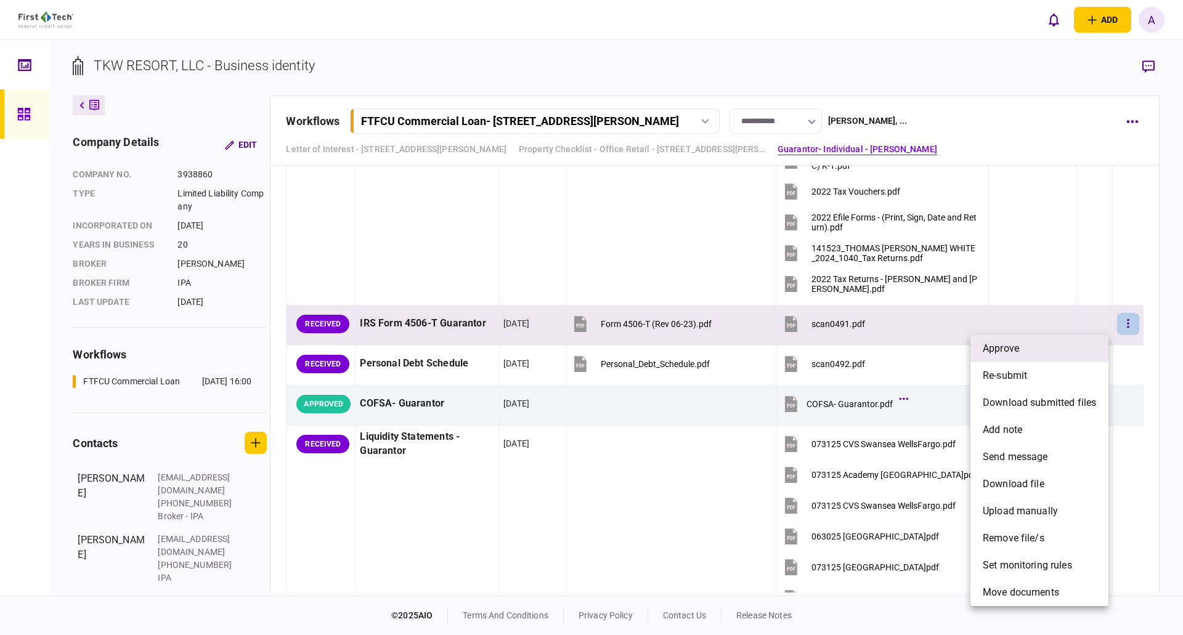
click at [1041, 350] on li "approve" at bounding box center [1039, 348] width 138 height 27
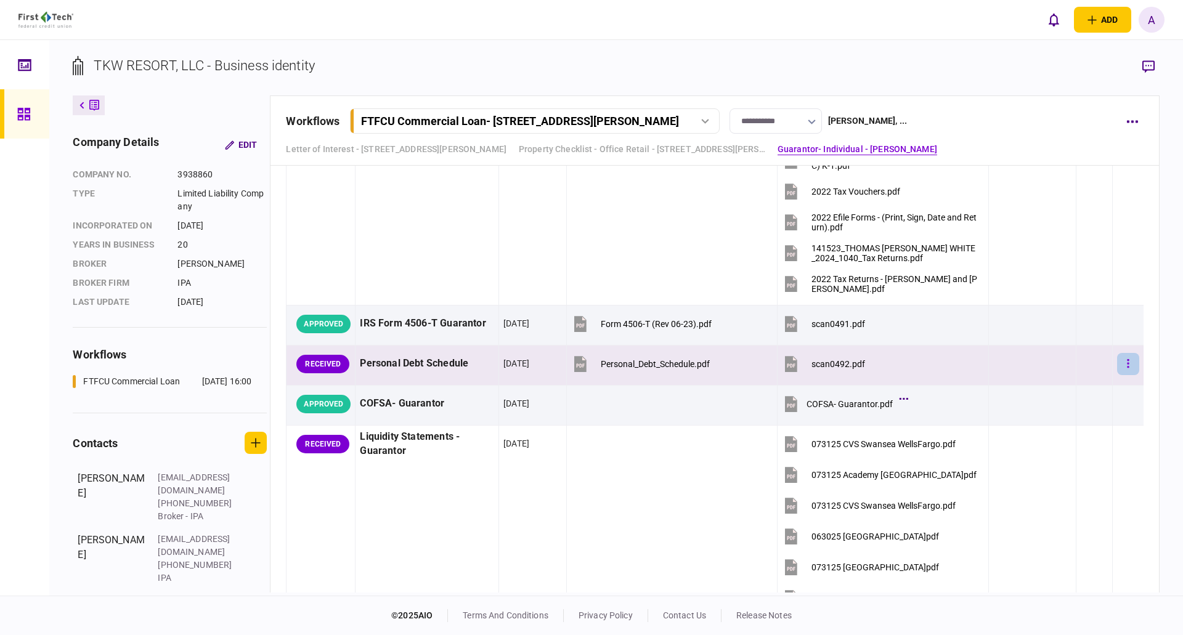
click at [1121, 367] on button "button" at bounding box center [1128, 364] width 22 height 22
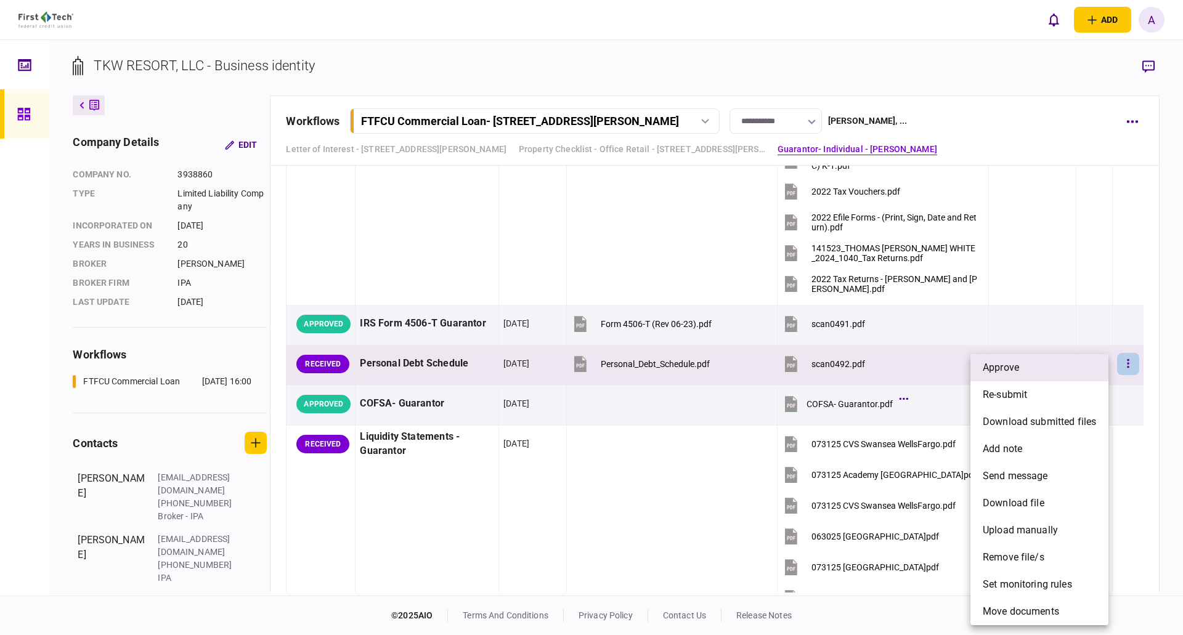
click at [1052, 370] on li "approve" at bounding box center [1039, 367] width 138 height 27
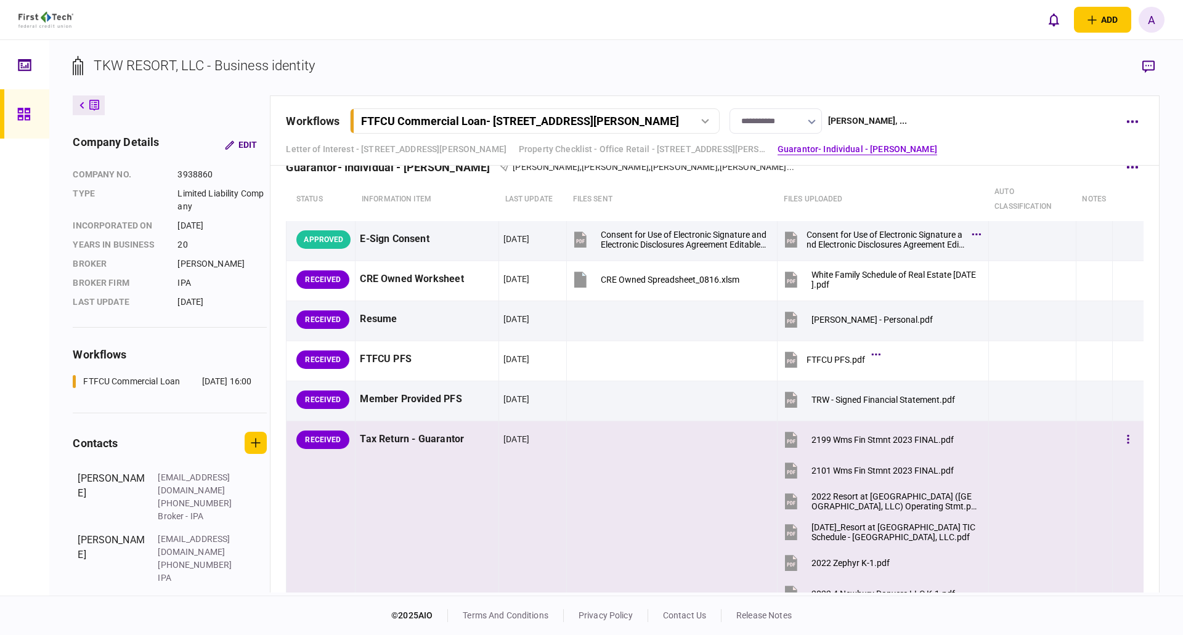
scroll to position [1479, 0]
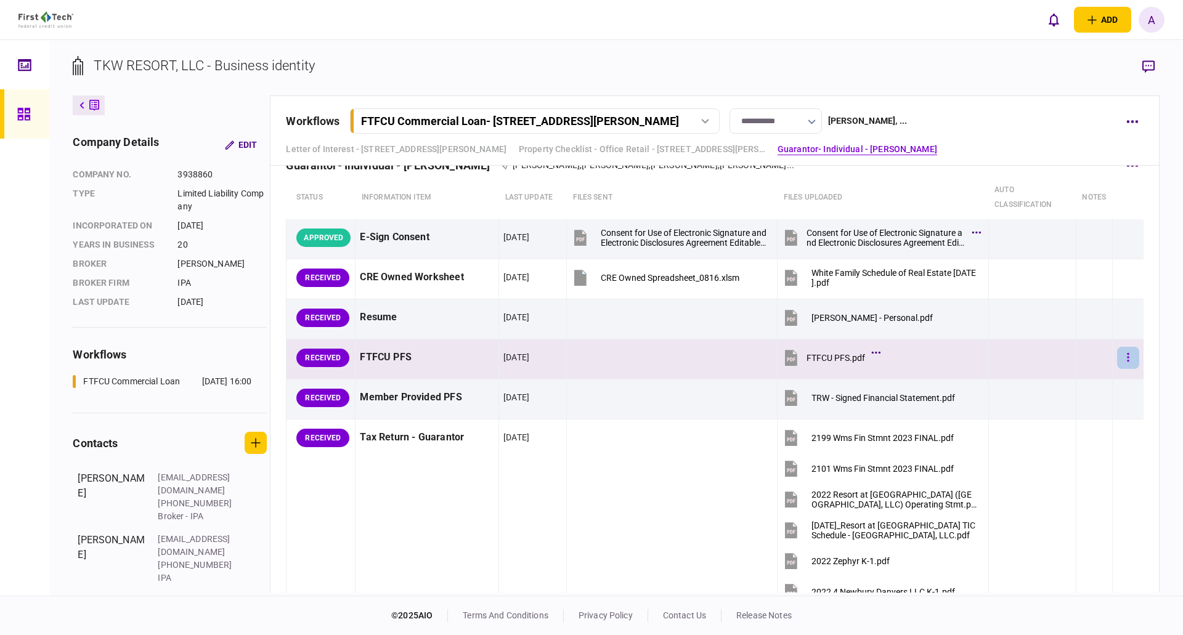
click at [1127, 360] on icon "button" at bounding box center [1128, 358] width 2 height 12
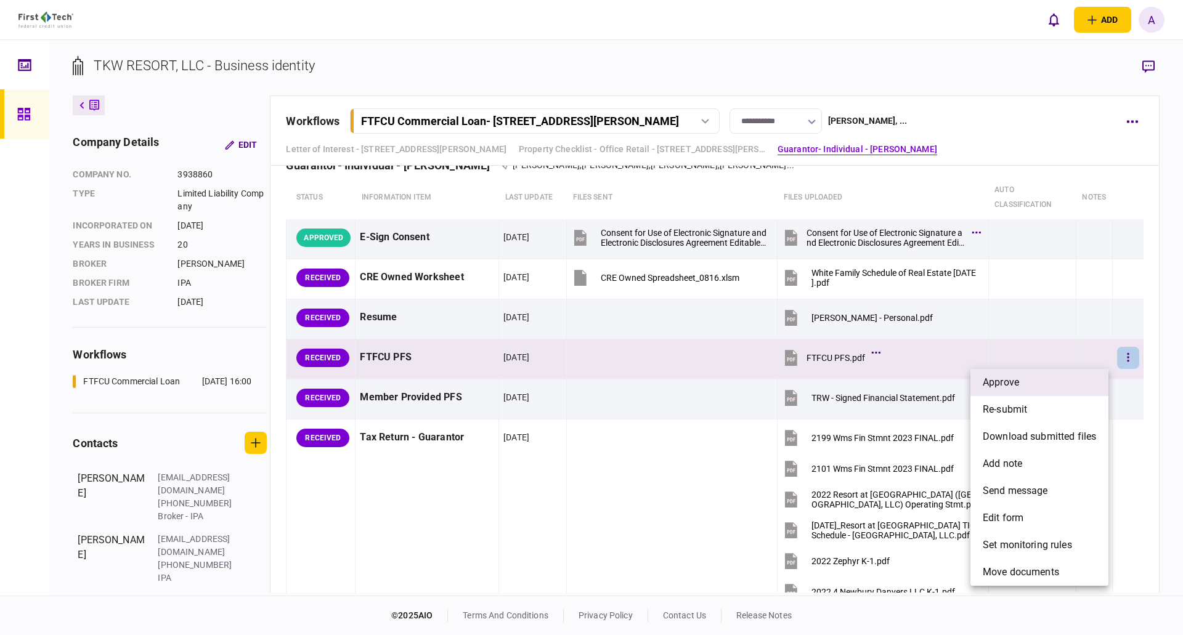
click at [1038, 379] on li "approve" at bounding box center [1039, 382] width 138 height 27
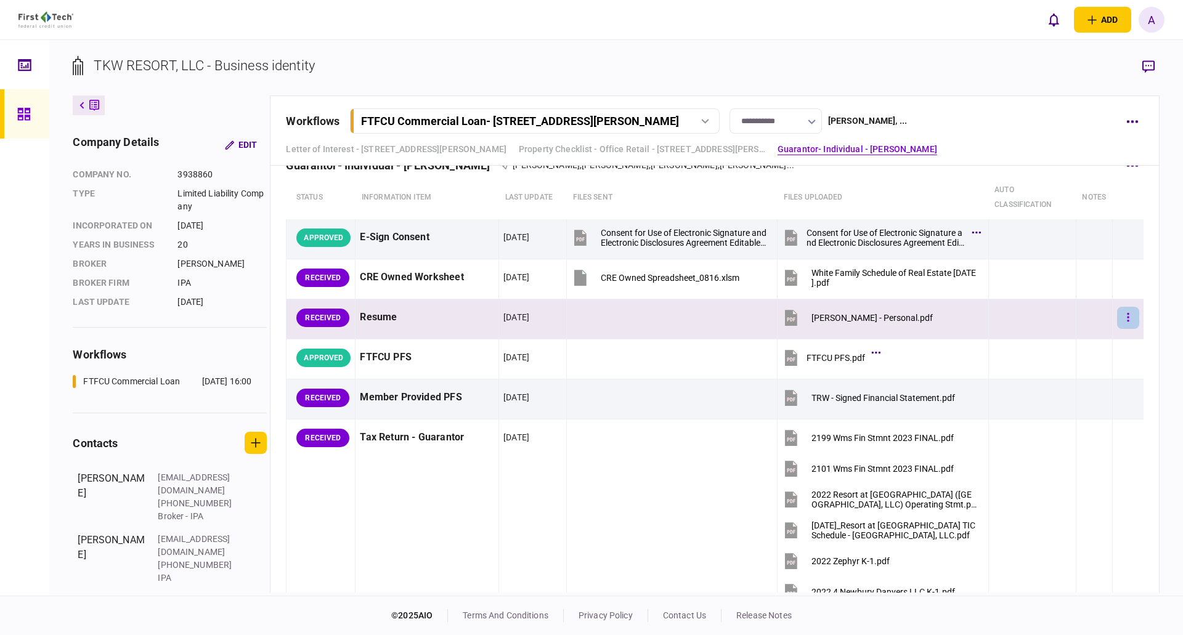
click at [1124, 317] on button "button" at bounding box center [1128, 318] width 22 height 22
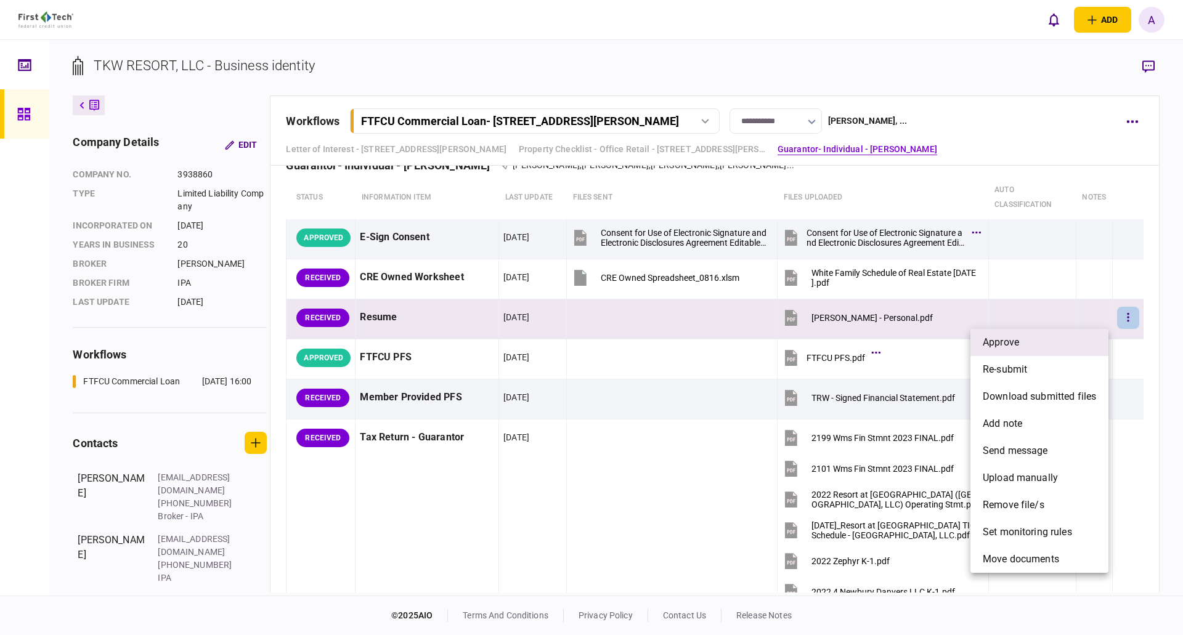
click at [1041, 340] on li "approve" at bounding box center [1039, 342] width 138 height 27
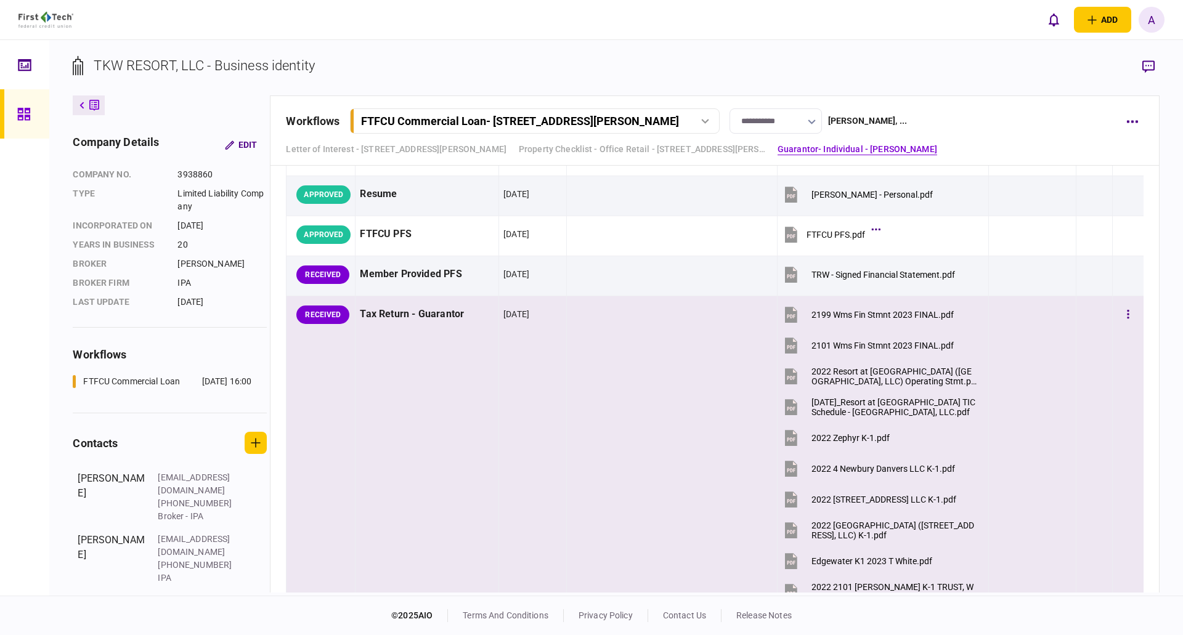
scroll to position [1540, 0]
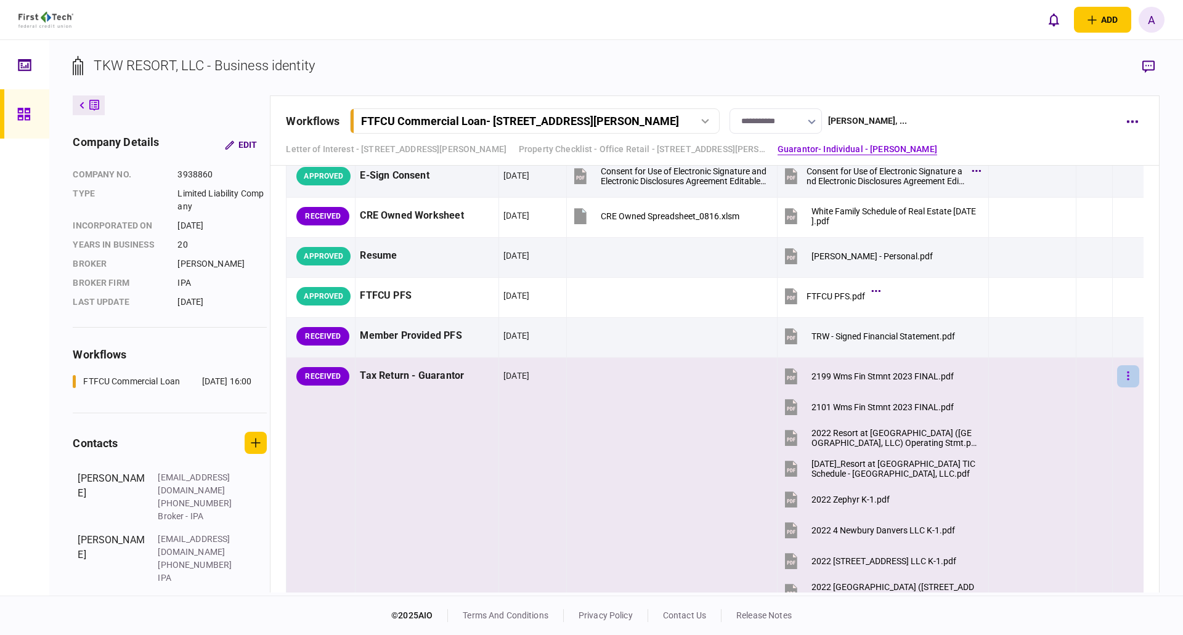
click at [1127, 376] on icon "button" at bounding box center [1128, 375] width 2 height 9
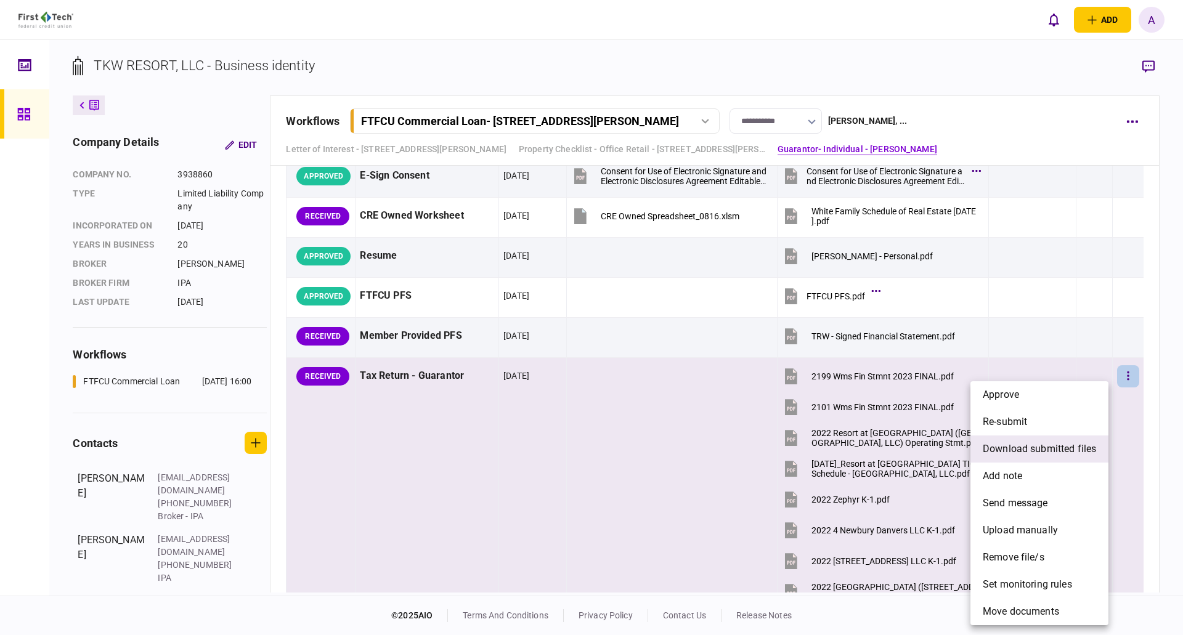
click at [1021, 447] on span "download submitted files" at bounding box center [1039, 449] width 113 height 15
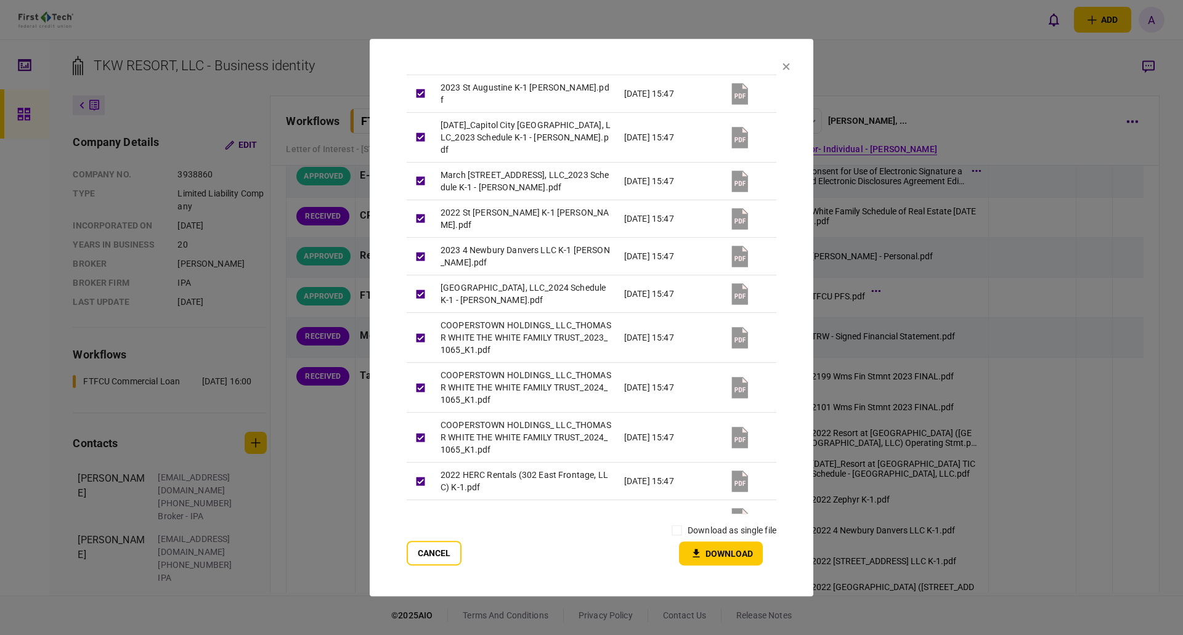
scroll to position [914, 0]
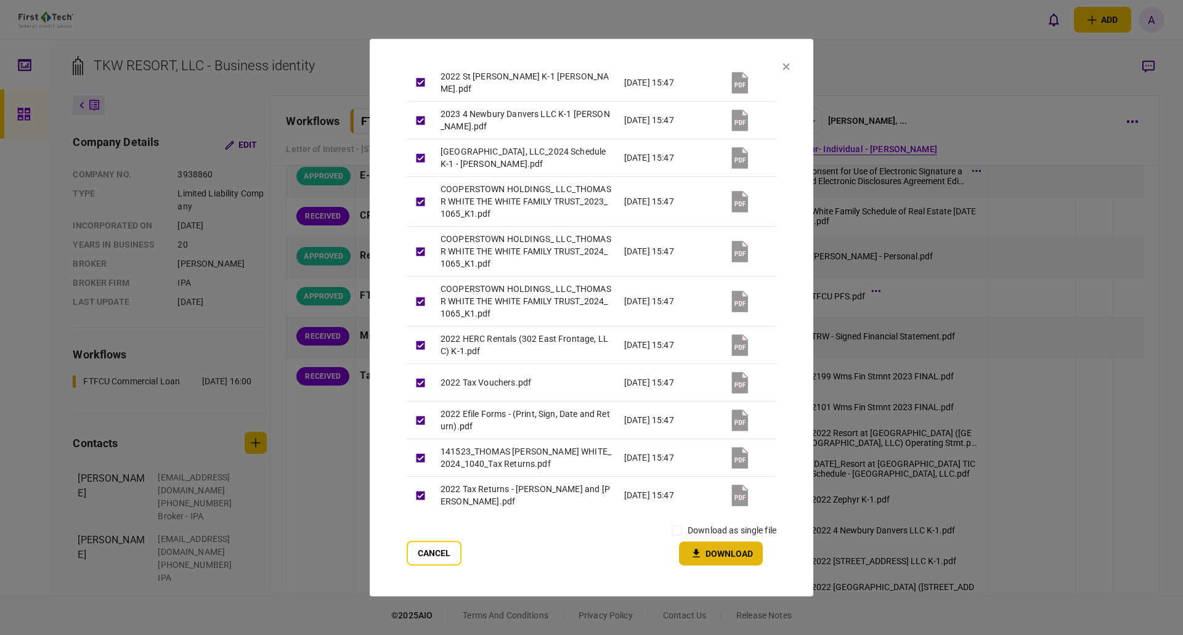
click at [714, 556] on button "Download" at bounding box center [721, 554] width 84 height 24
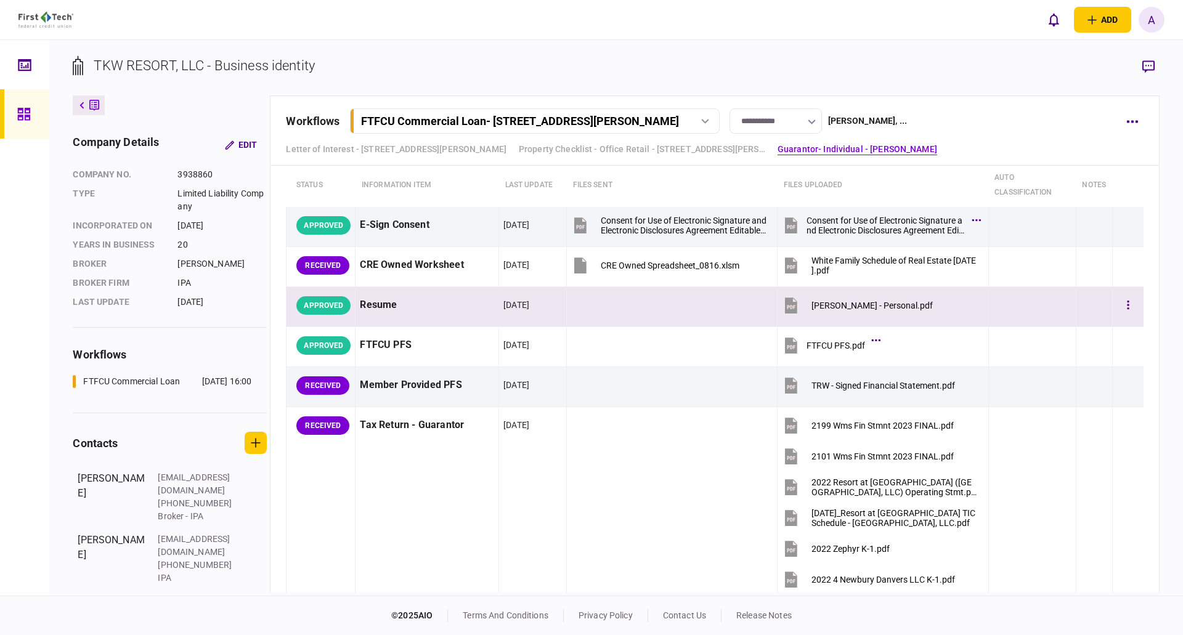
scroll to position [1472, 0]
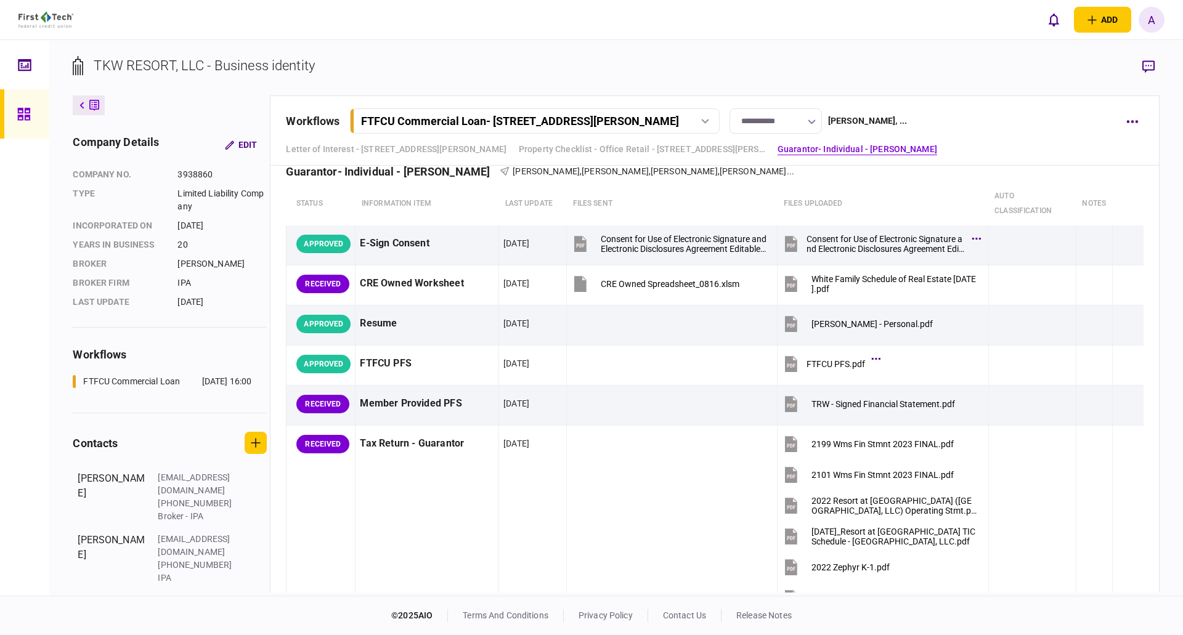
click at [87, 105] on button at bounding box center [89, 105] width 32 height 20
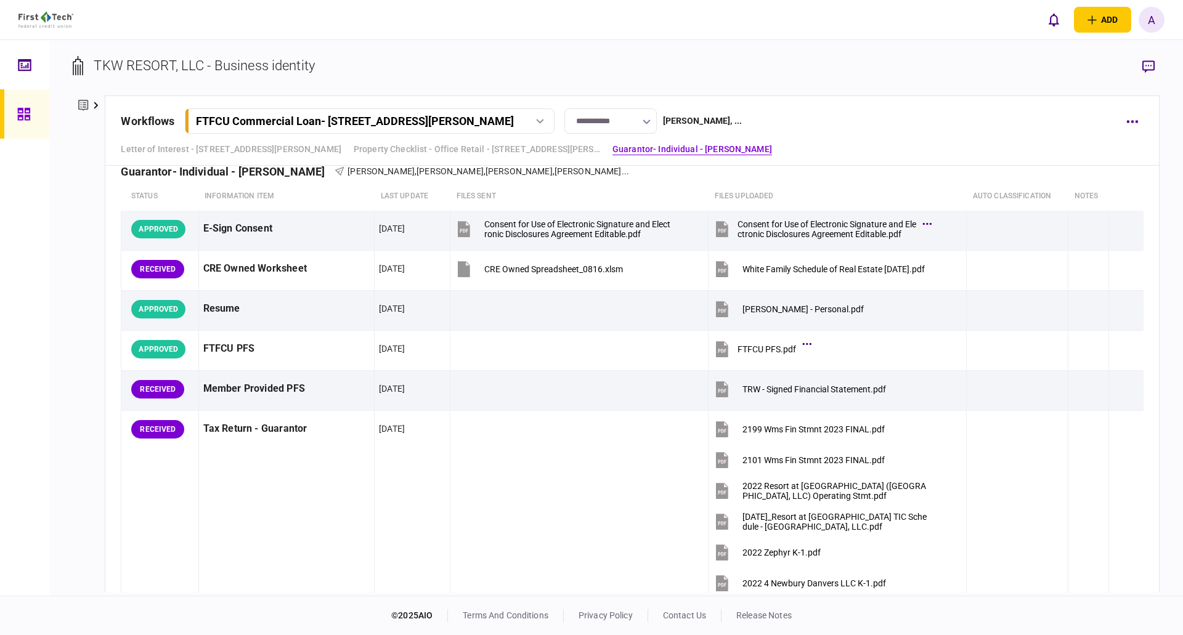
click at [85, 105] on icon at bounding box center [83, 105] width 10 height 11
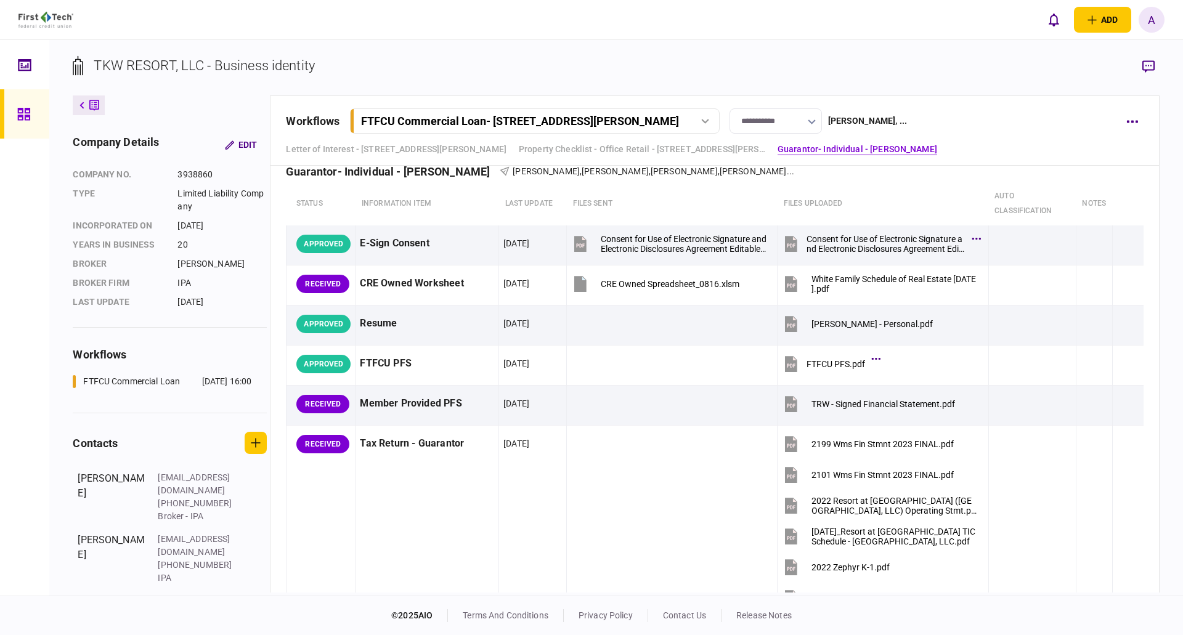
click at [23, 113] on icon at bounding box center [24, 114] width 14 height 14
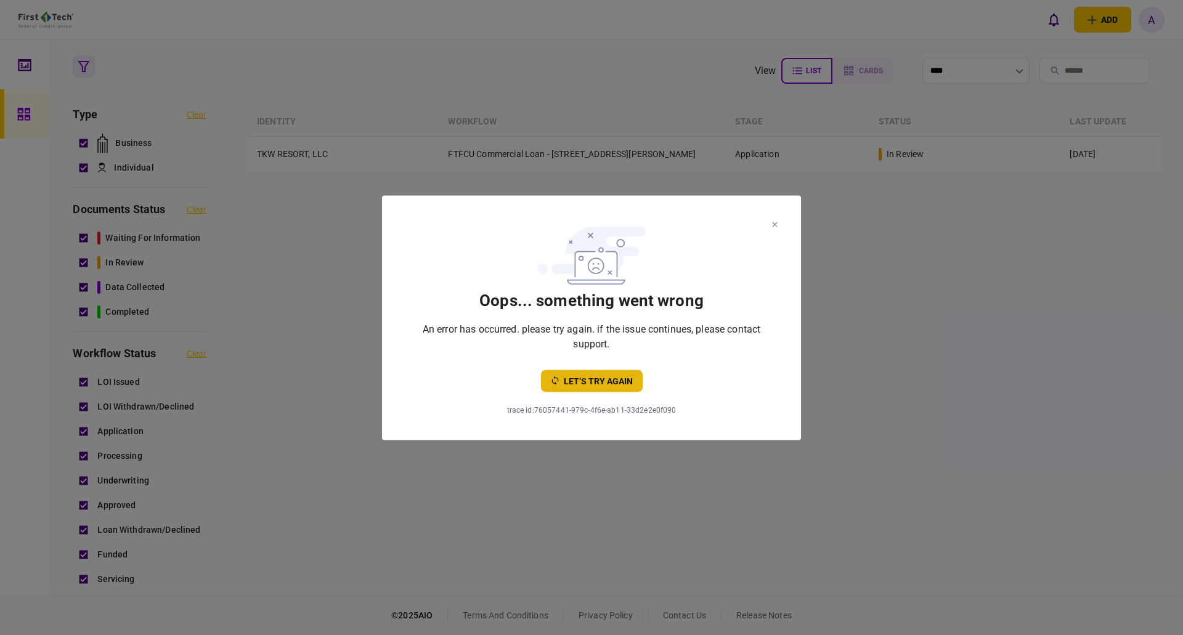
click at [603, 381] on button "let’s try again" at bounding box center [592, 381] width 102 height 22
click at [600, 381] on button "let’s try again" at bounding box center [592, 381] width 102 height 22
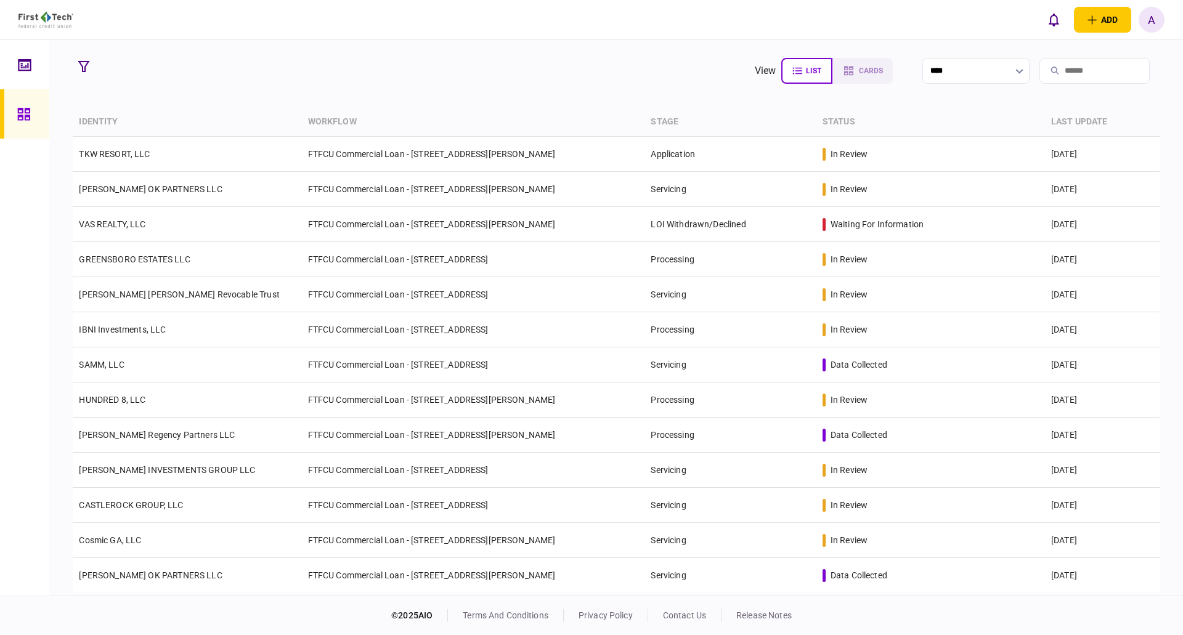
click at [25, 115] on icon at bounding box center [23, 114] width 12 height 12
click at [83, 67] on icon "button" at bounding box center [83, 66] width 11 height 11
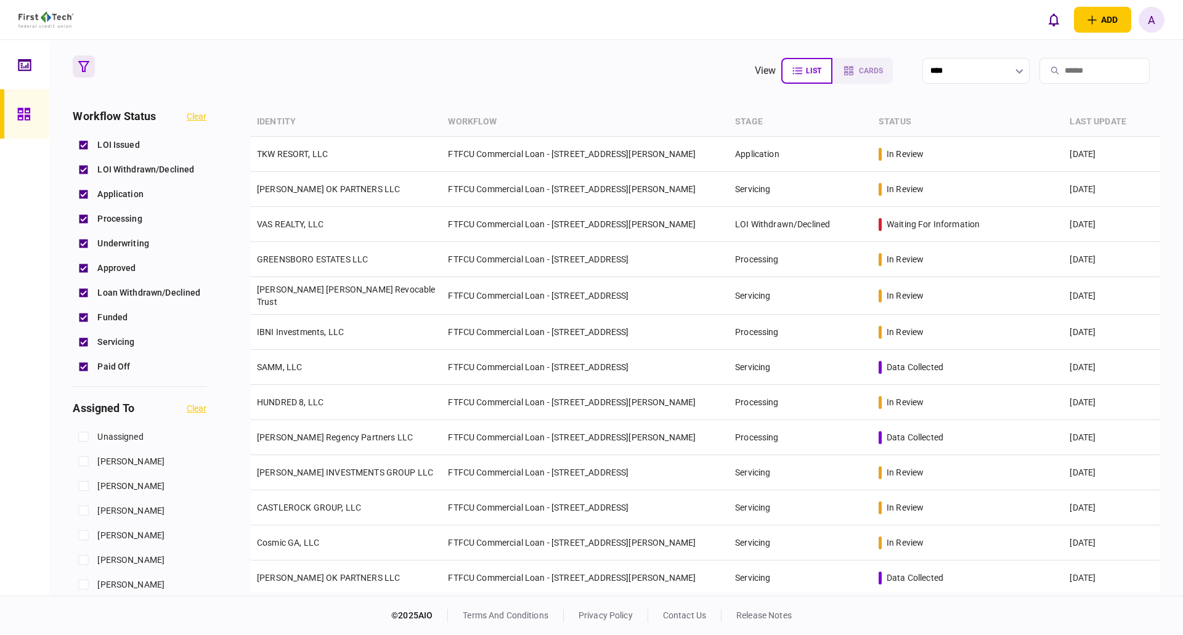
scroll to position [308, 0]
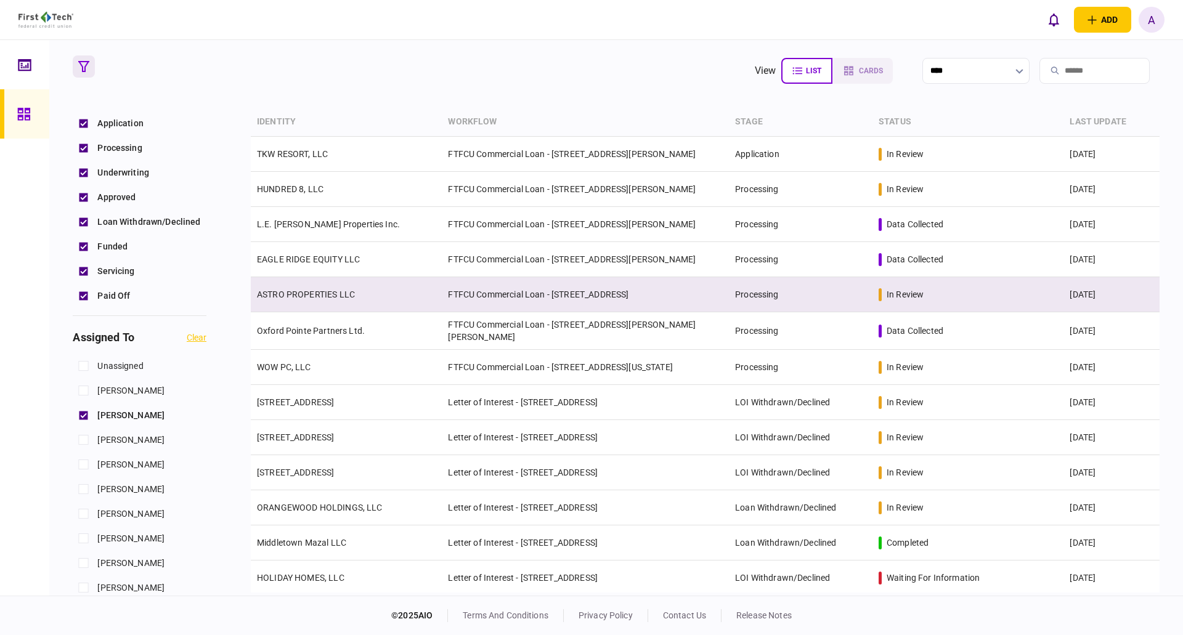
click at [312, 294] on link "ASTRO PROPERTIES LLC" at bounding box center [306, 295] width 98 height 10
